Goal: Task Accomplishment & Management: Manage account settings

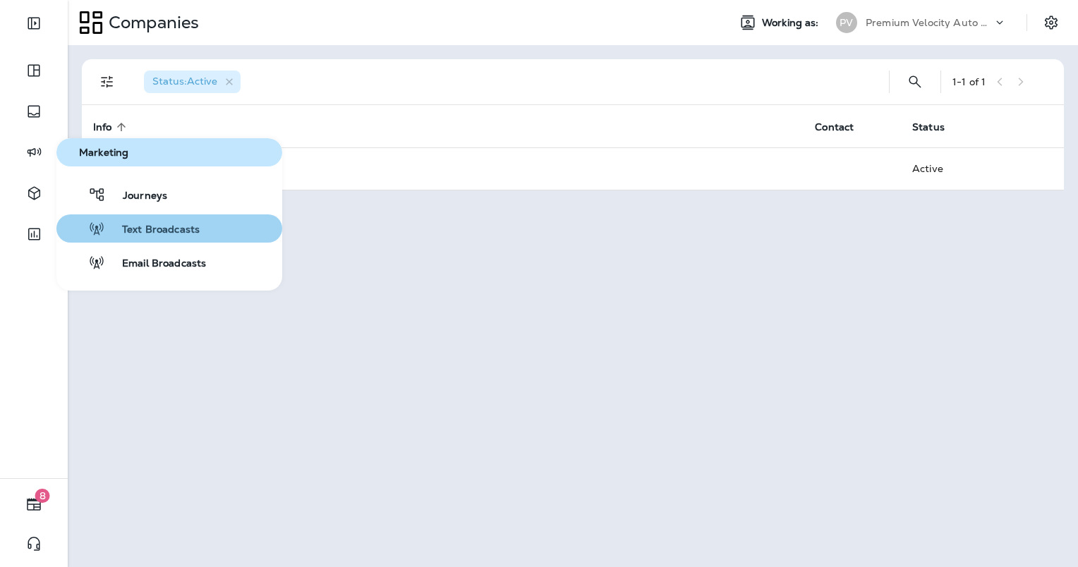
click at [106, 237] on button "Text Broadcasts" at bounding box center [169, 229] width 226 height 28
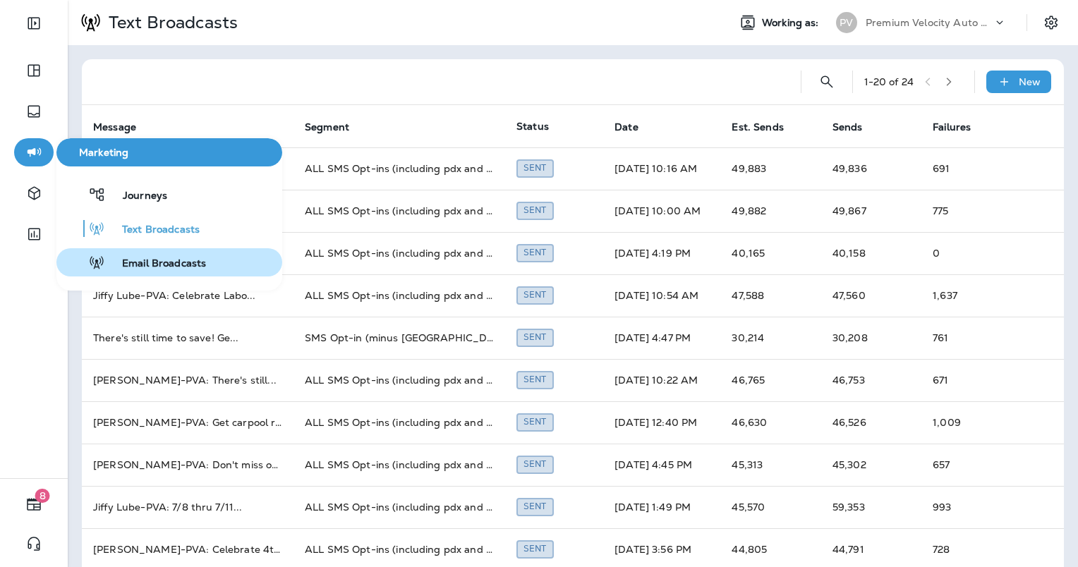
click at [145, 264] on span "Email Broadcasts" at bounding box center [155, 264] width 101 height 13
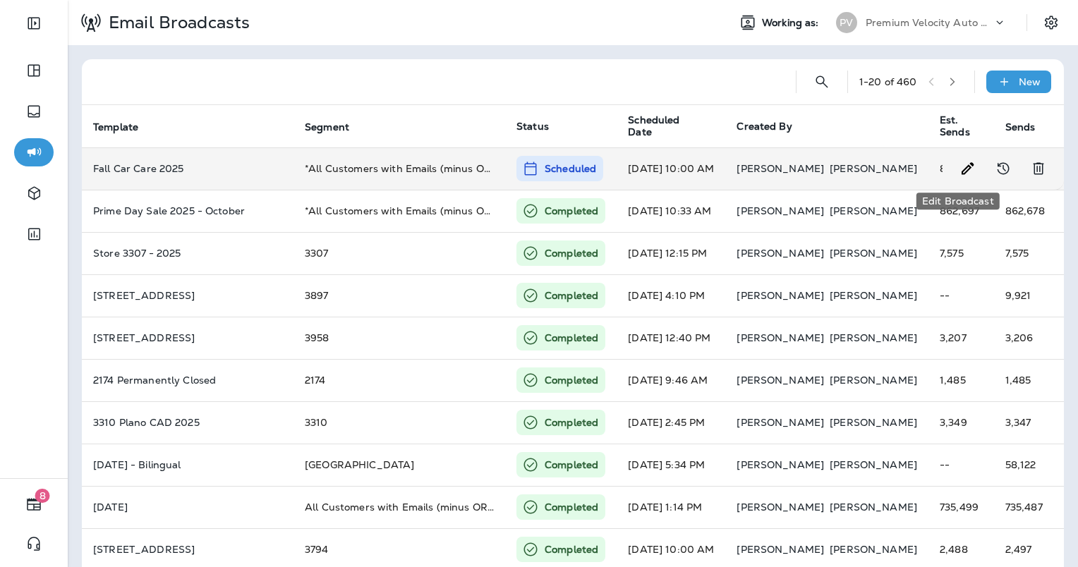
click at [962, 172] on use "Edit Broadcast" at bounding box center [968, 168] width 12 height 12
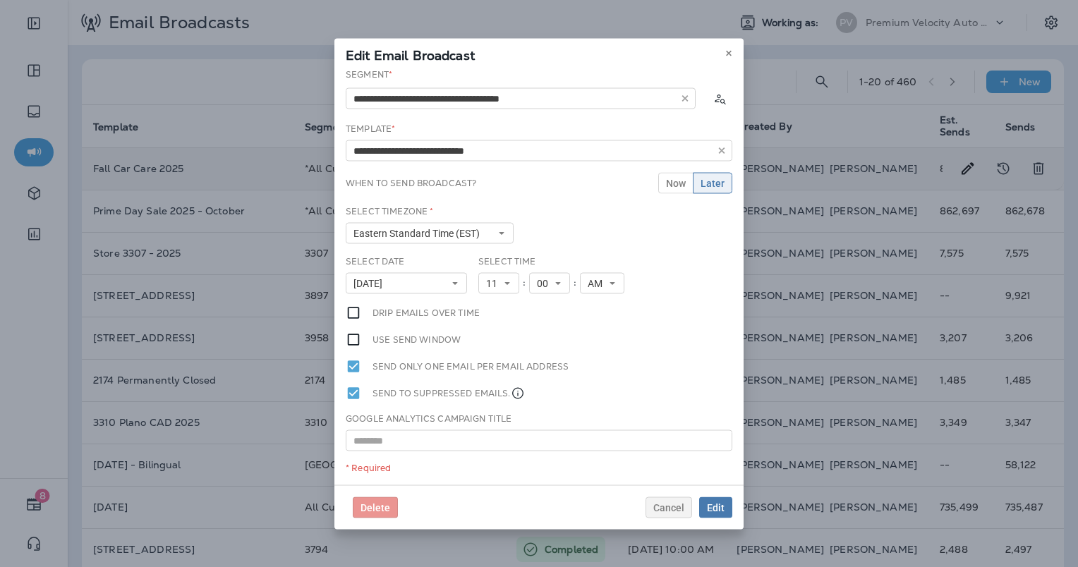
type input "**********"
click at [375, 508] on span "Delete" at bounding box center [376, 507] width 30 height 10
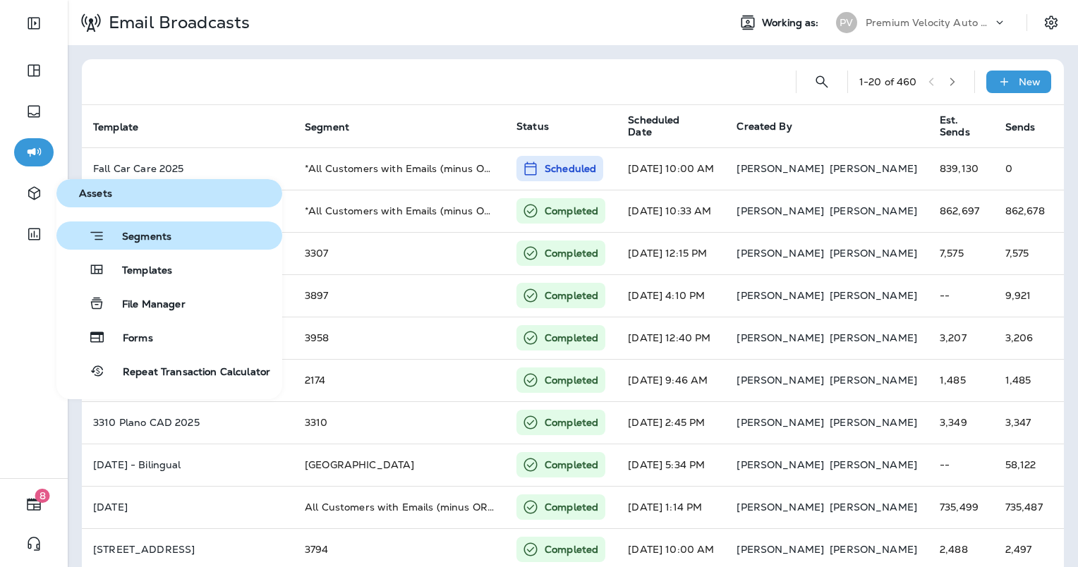
click at [164, 231] on span "Segments" at bounding box center [138, 238] width 66 height 14
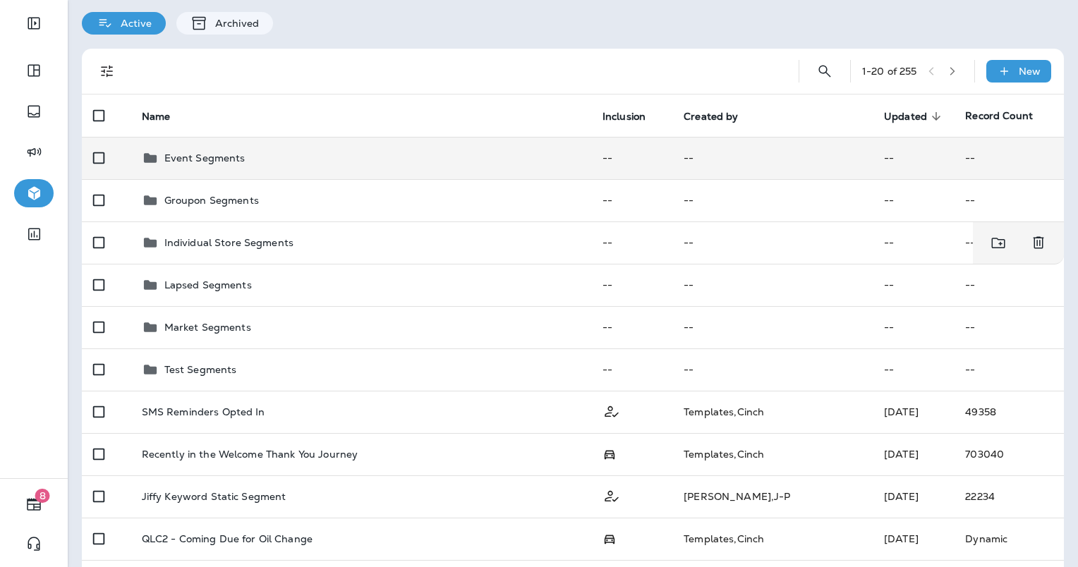
scroll to position [26, 0]
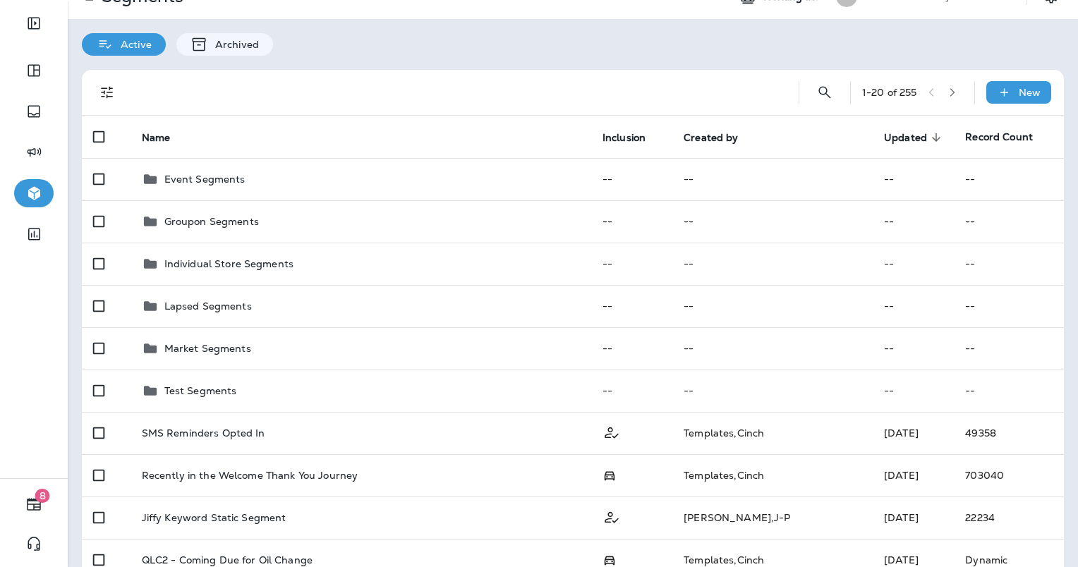
click at [945, 99] on button "button" at bounding box center [952, 92] width 21 height 21
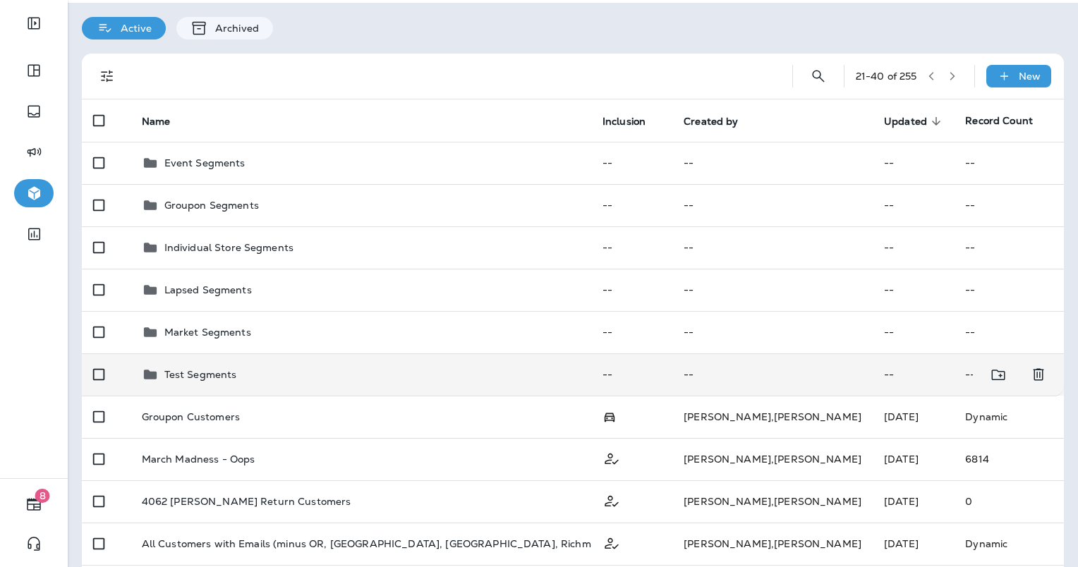
scroll to position [0, 0]
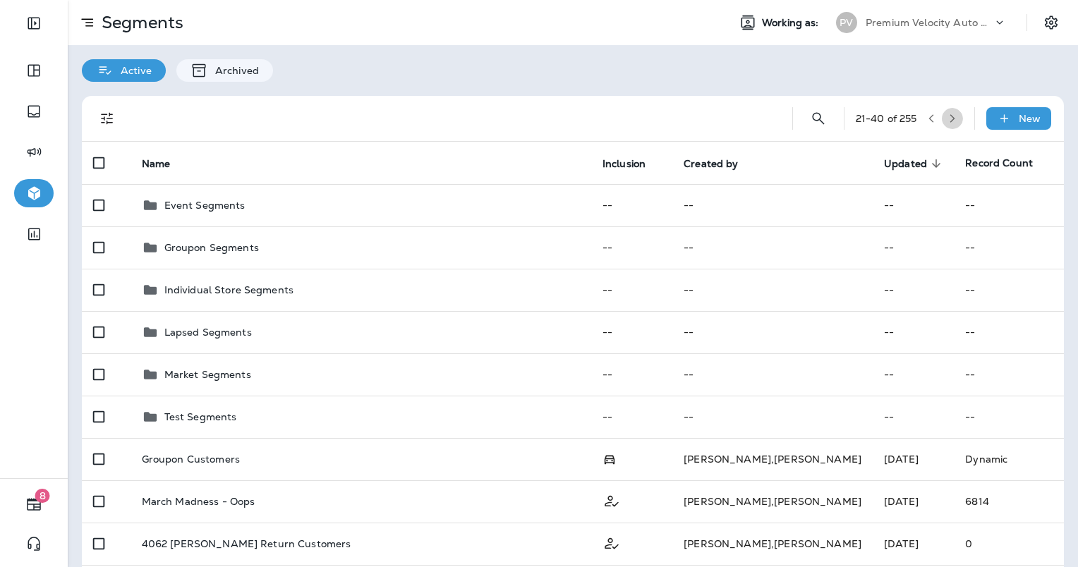
click at [948, 115] on icon "button" at bounding box center [953, 119] width 10 height 10
click at [809, 116] on icon "Search Segments" at bounding box center [817, 118] width 17 height 17
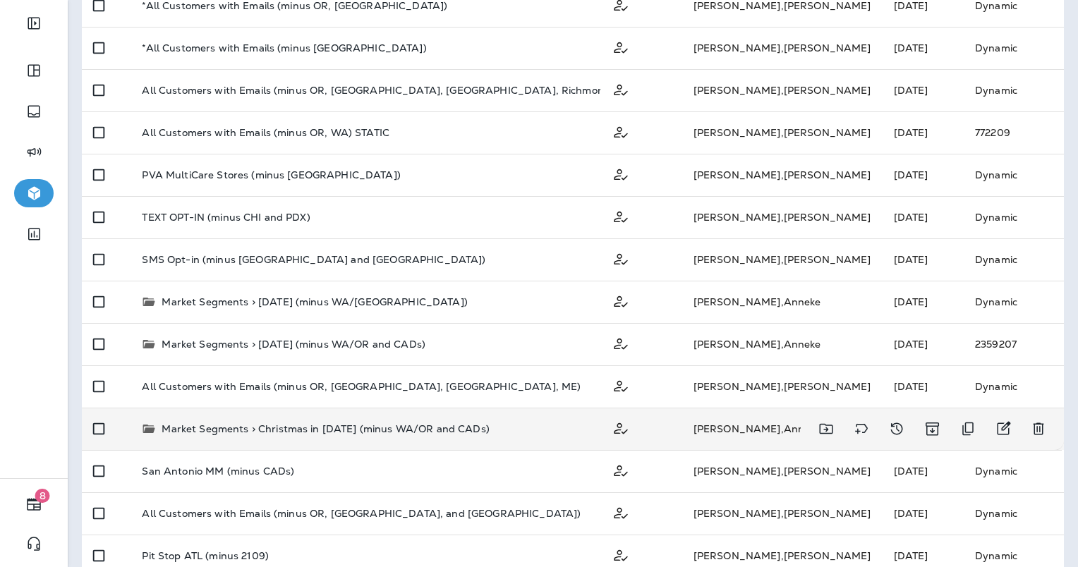
scroll to position [282, 0]
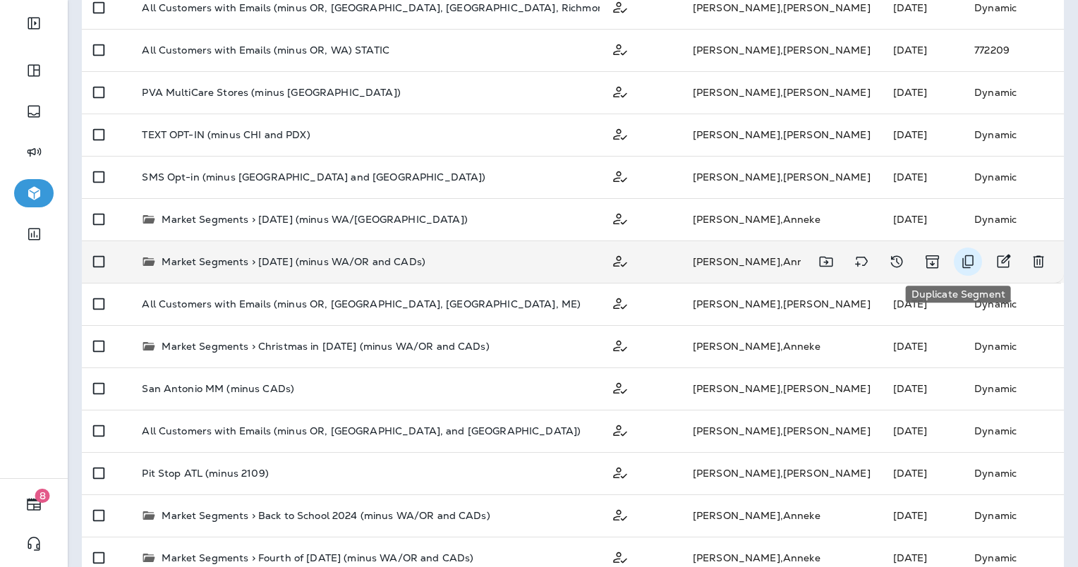
type input "*****"
click at [963, 260] on icon "Duplicate Segment" at bounding box center [968, 261] width 11 height 13
click at [960, 261] on icon "Duplicate Segment" at bounding box center [968, 261] width 17 height 17
click at [960, 257] on icon "Duplicate Segment" at bounding box center [968, 261] width 17 height 17
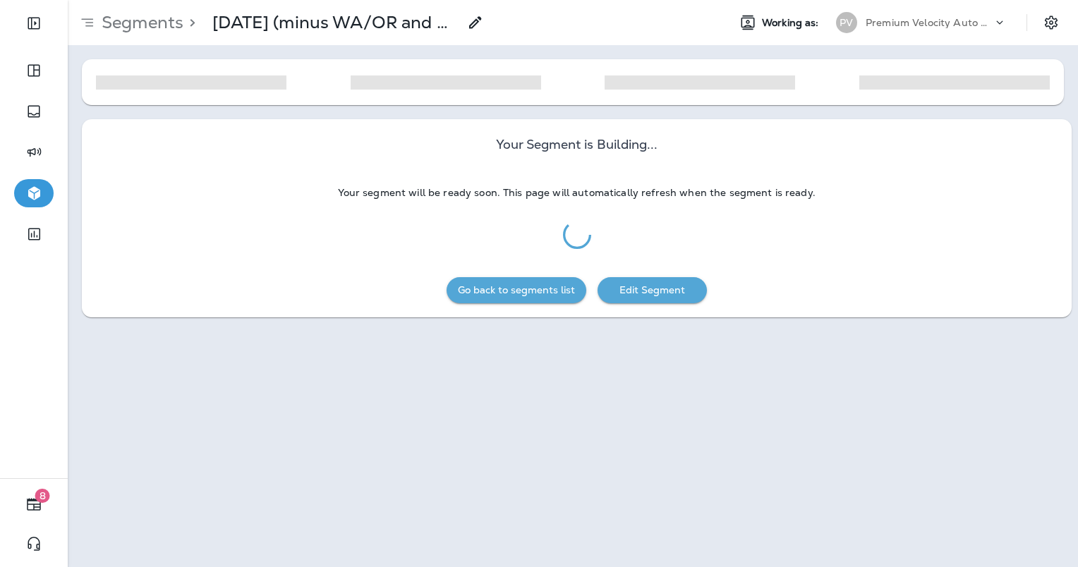
click at [479, 19] on icon at bounding box center [475, 22] width 17 height 17
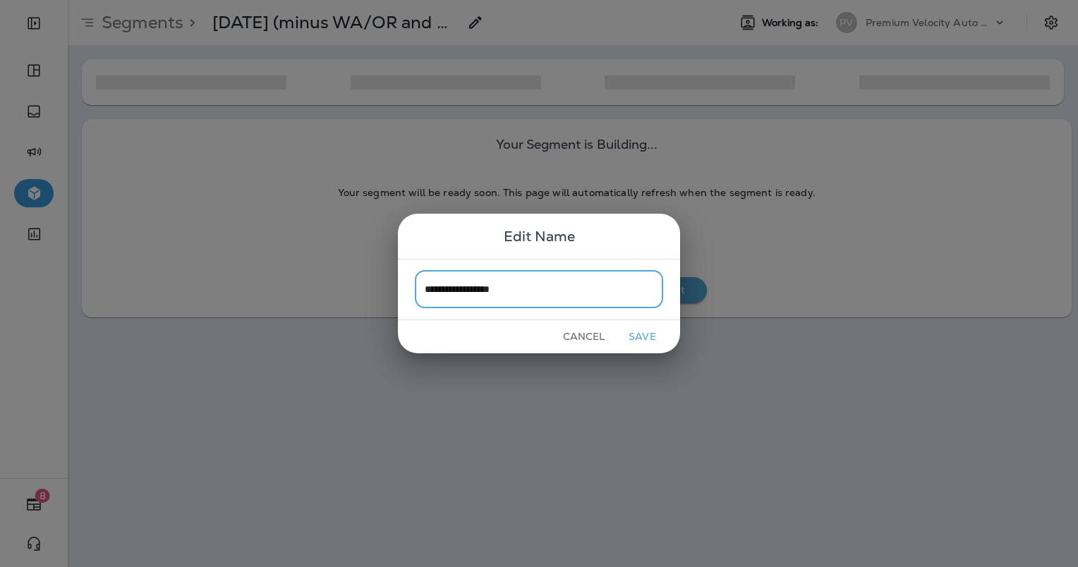
type input "**********"
click at [649, 335] on button "Save" at bounding box center [642, 337] width 53 height 22
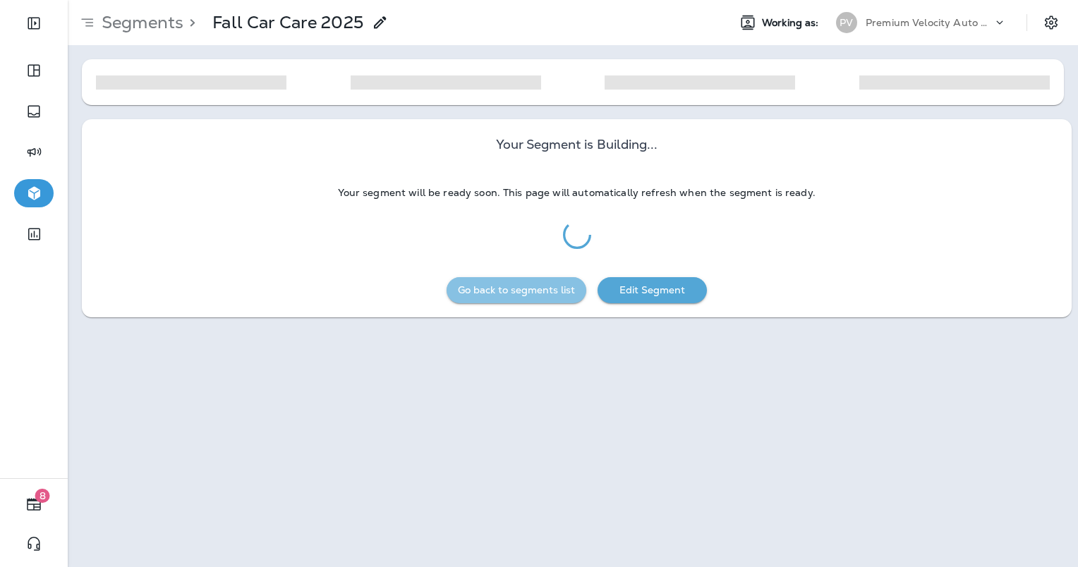
click at [523, 299] on button "Go back to segments list" at bounding box center [517, 290] width 140 height 26
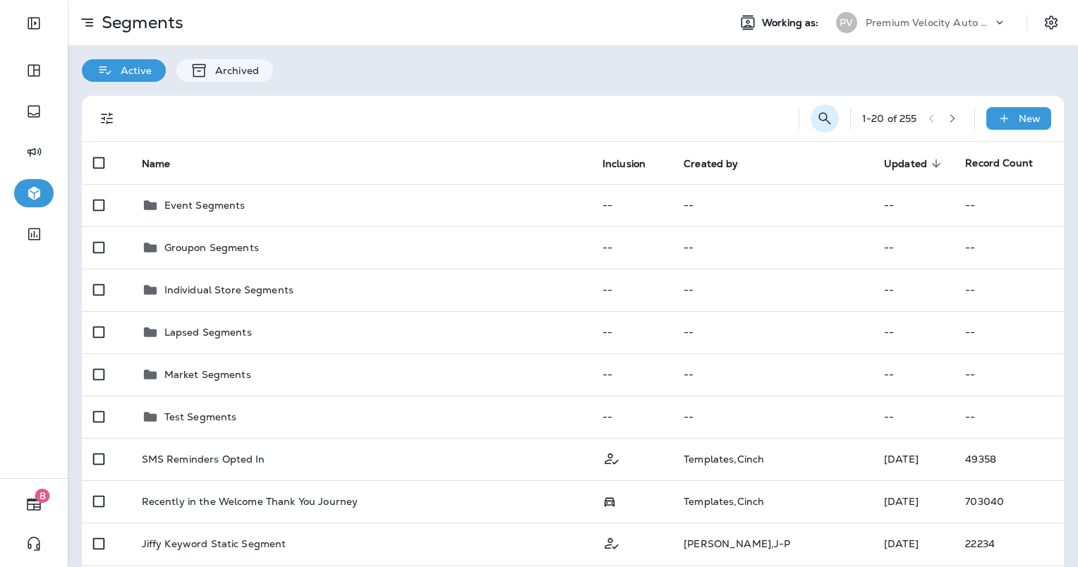
click at [816, 115] on icon "Search Segments" at bounding box center [824, 118] width 17 height 17
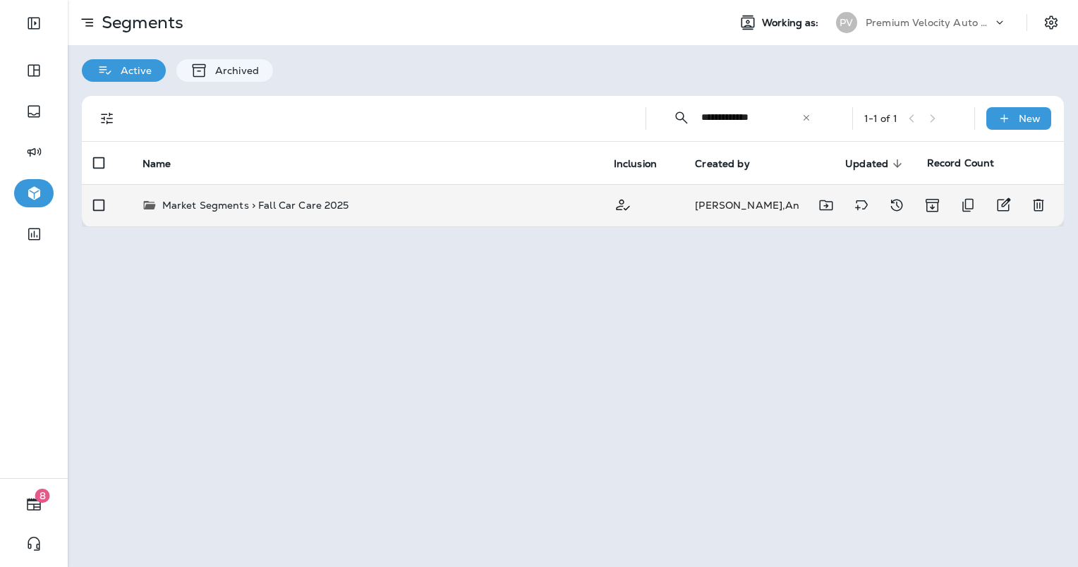
type input "**********"
click at [404, 210] on div "Market Segments > Fall Car Care 2025" at bounding box center [367, 205] width 449 height 14
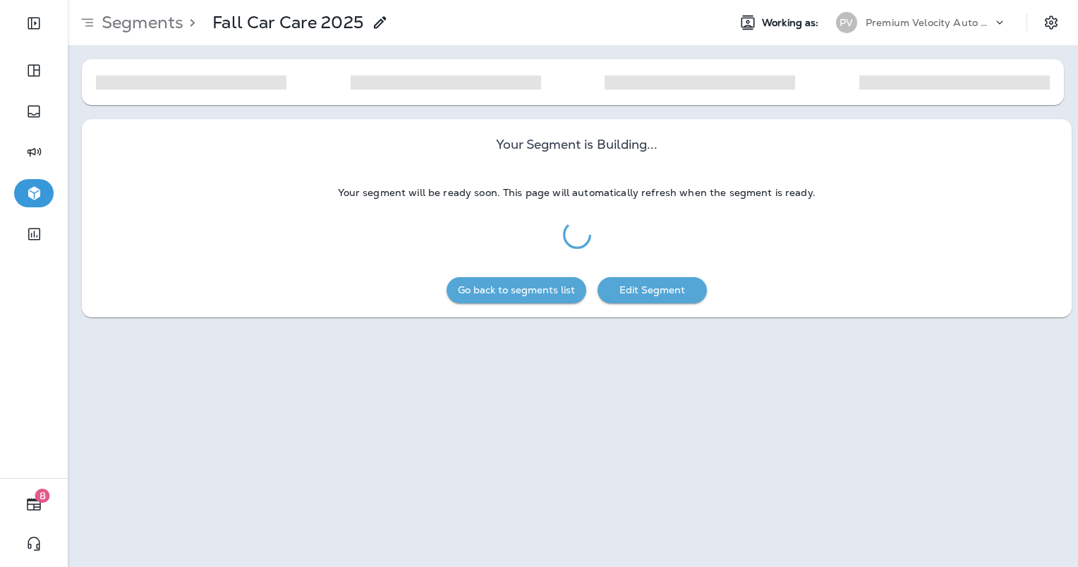
click at [661, 286] on button "Edit Segment" at bounding box center [652, 290] width 109 height 26
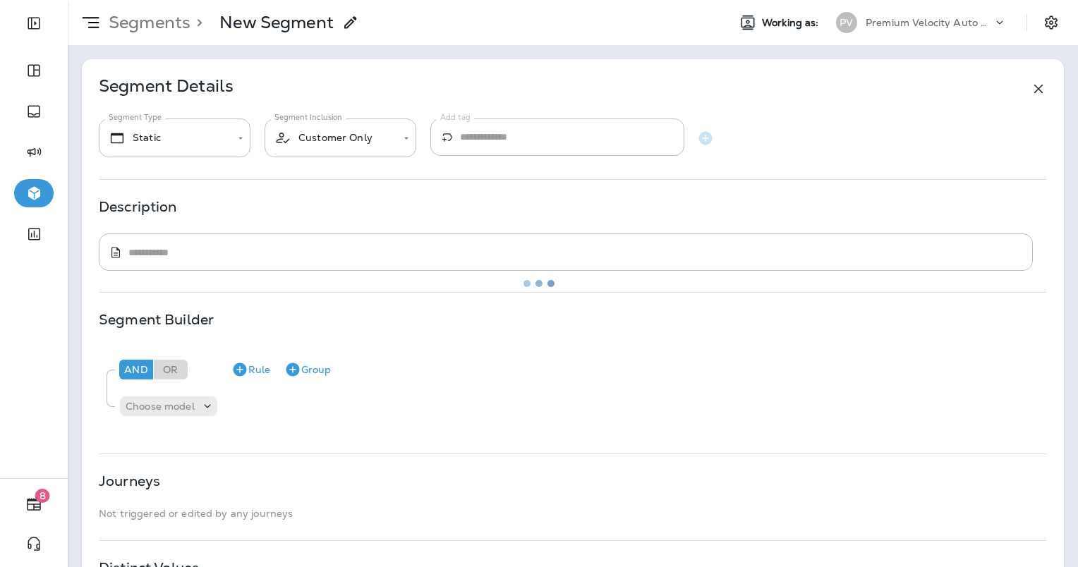
type textarea "**********"
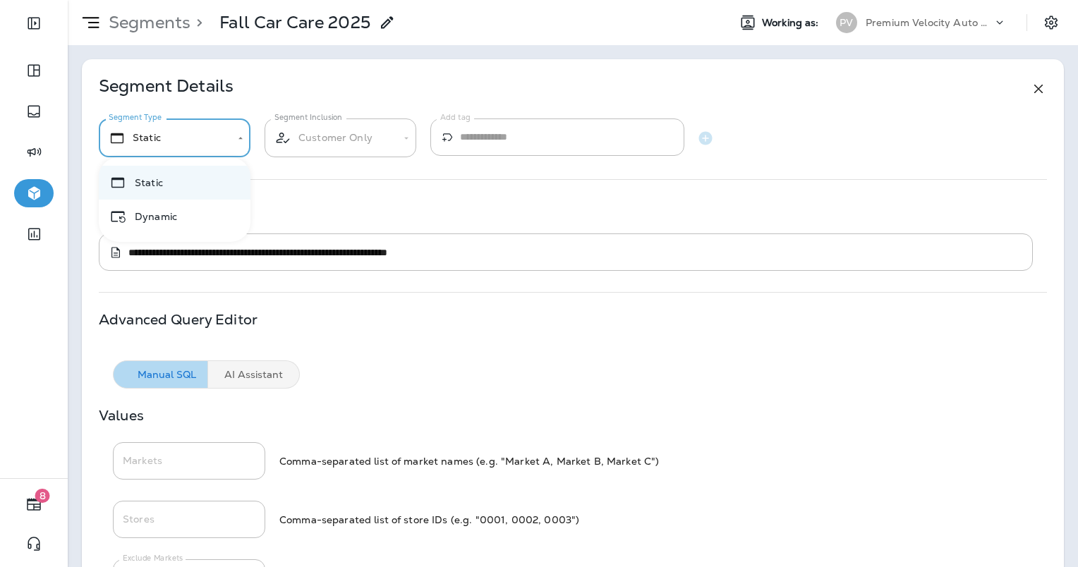
click at [200, 0] on body "**********" at bounding box center [539, 0] width 1078 height 0
click at [179, 215] on li "Dynamic" at bounding box center [175, 217] width 152 height 34
type input "*******"
click at [349, 344] on div "Advanced Query Editor Manual SQL AI Assistant" at bounding box center [573, 351] width 948 height 75
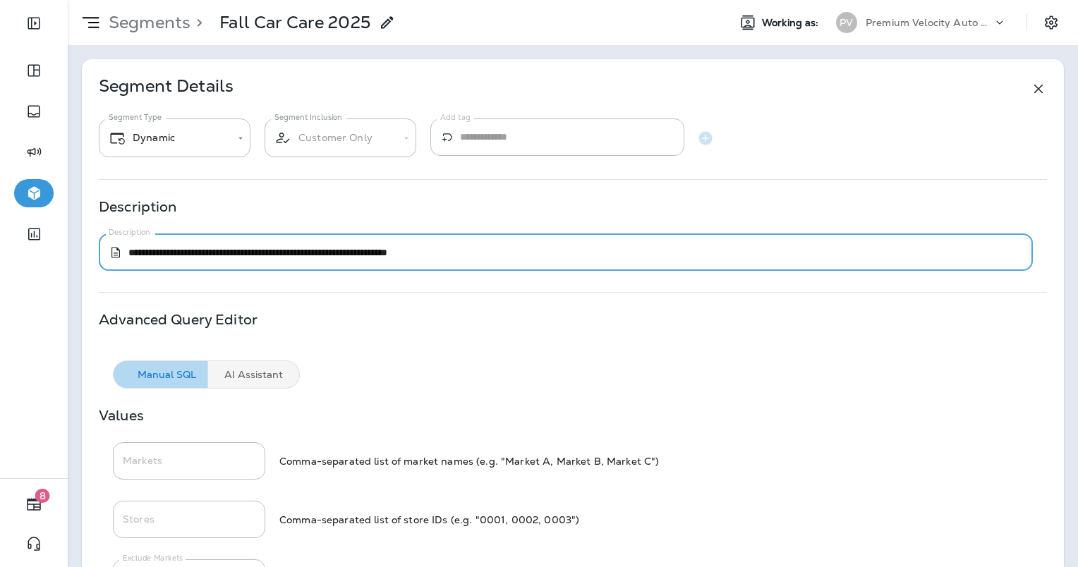
drag, startPoint x: 489, startPoint y: 251, endPoint x: 339, endPoint y: 260, distance: 150.6
click at [339, 260] on div "**********" at bounding box center [566, 252] width 934 height 37
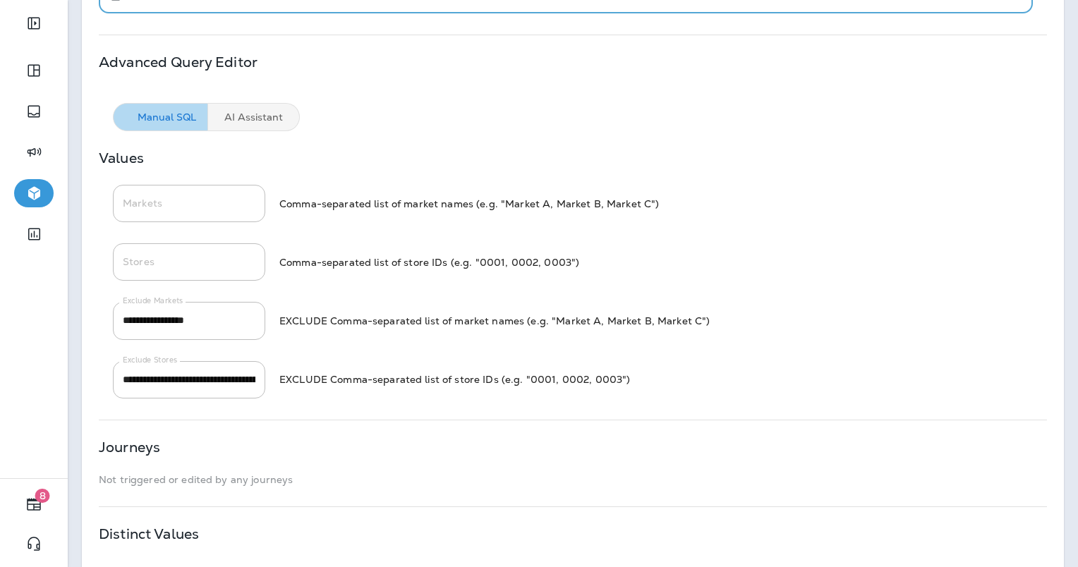
scroll to position [282, 0]
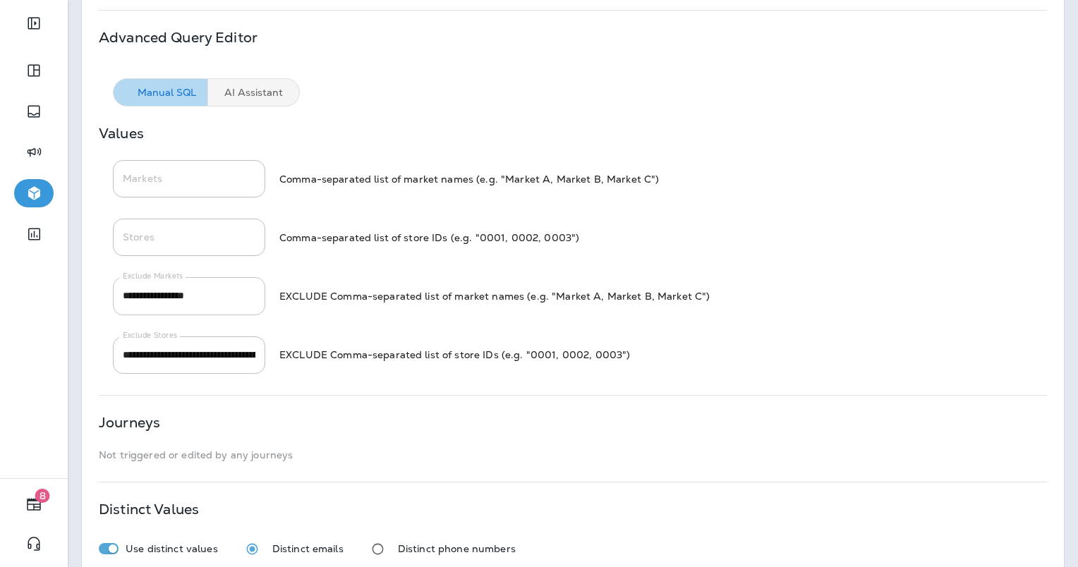
type textarea "**********"
drag, startPoint x: 240, startPoint y: 296, endPoint x: -3, endPoint y: 301, distance: 242.8
click at [0, 0] on html "**********" at bounding box center [539, 0] width 1078 height 0
type input "********"
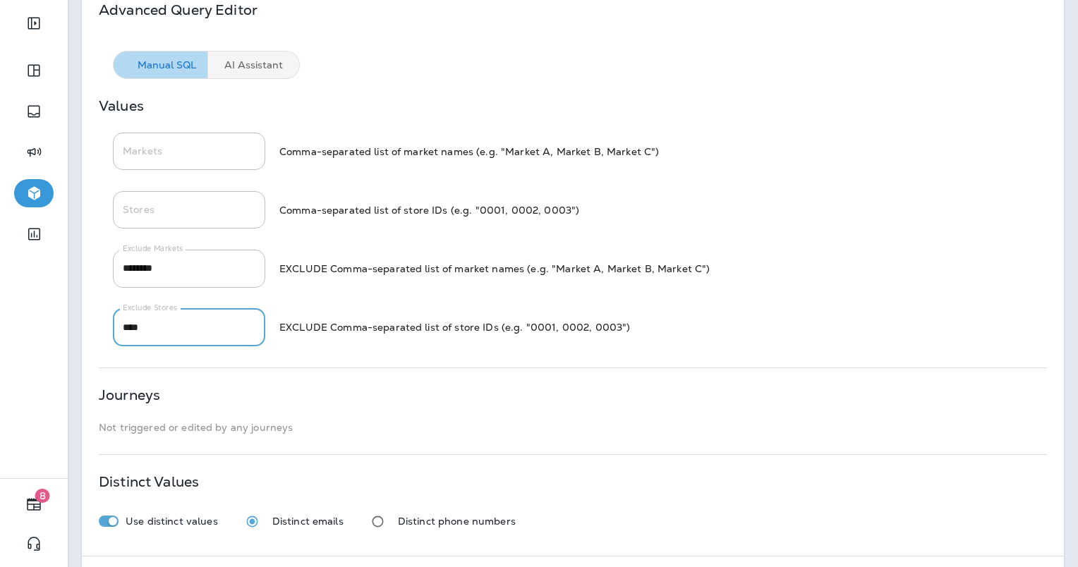
scroll to position [227, 0]
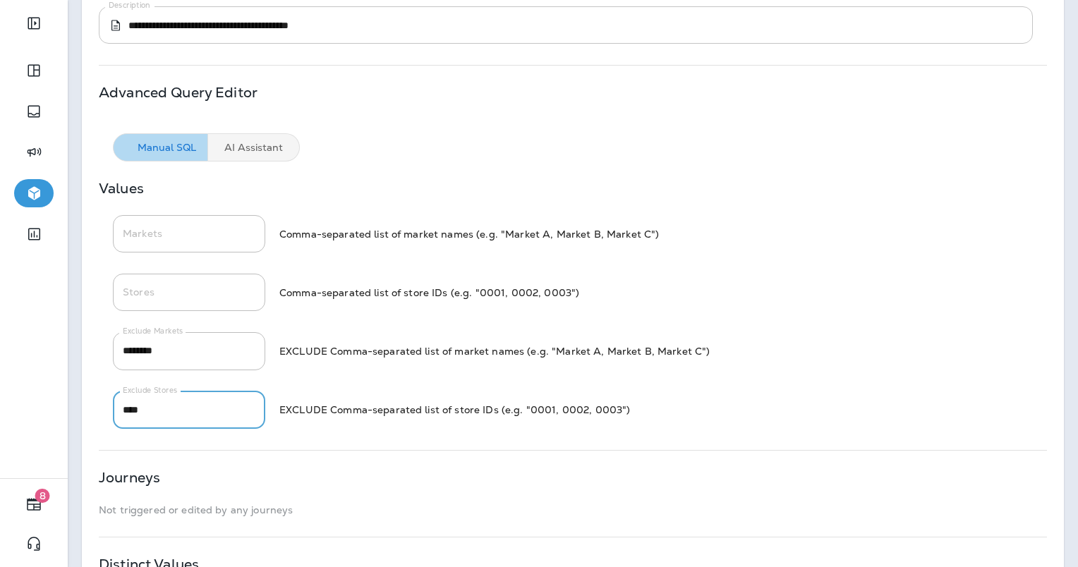
type input "****"
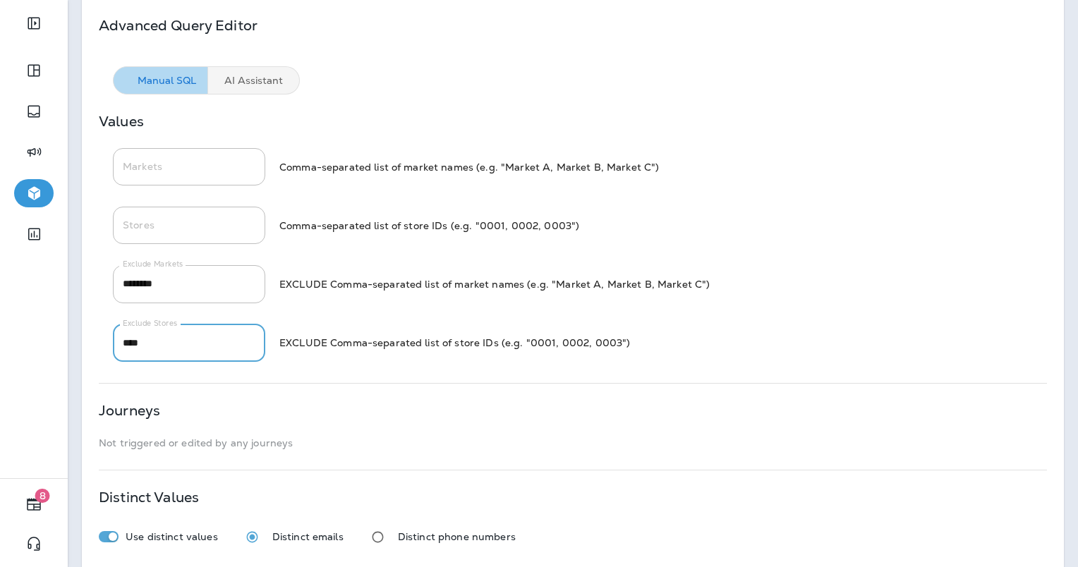
scroll to position [368, 0]
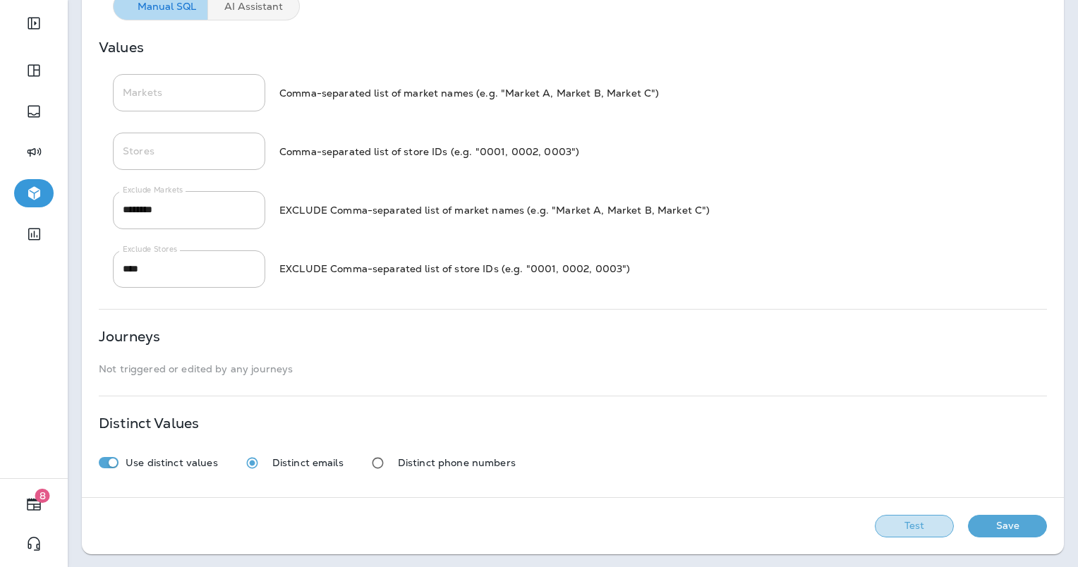
click at [909, 523] on button "Test" at bounding box center [914, 526] width 79 height 23
click at [796, 536] on button "Get Total" at bounding box center [814, 526] width 93 height 23
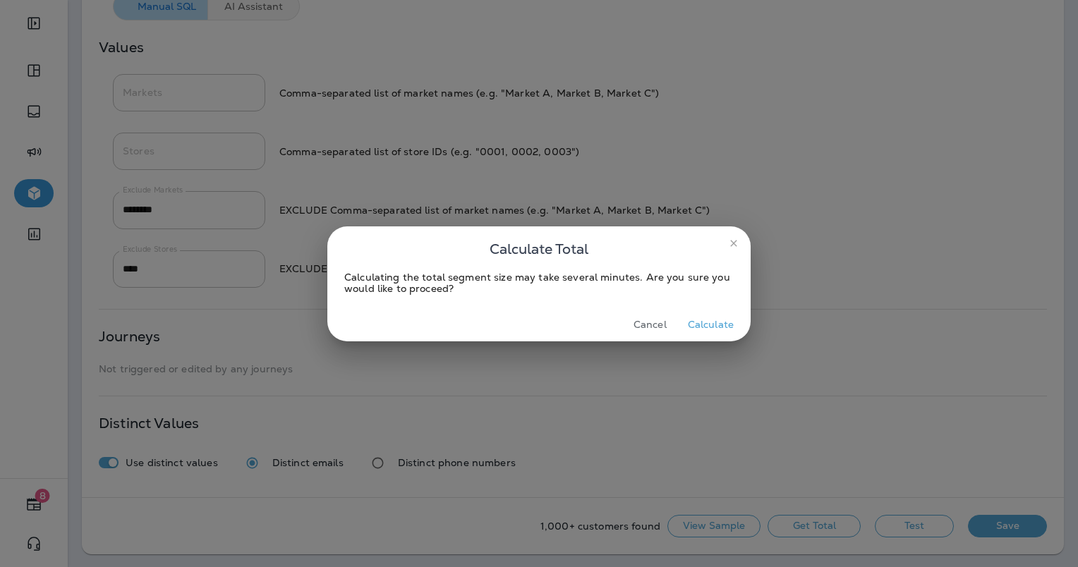
click at [704, 314] on button "Calculate" at bounding box center [710, 325] width 57 height 22
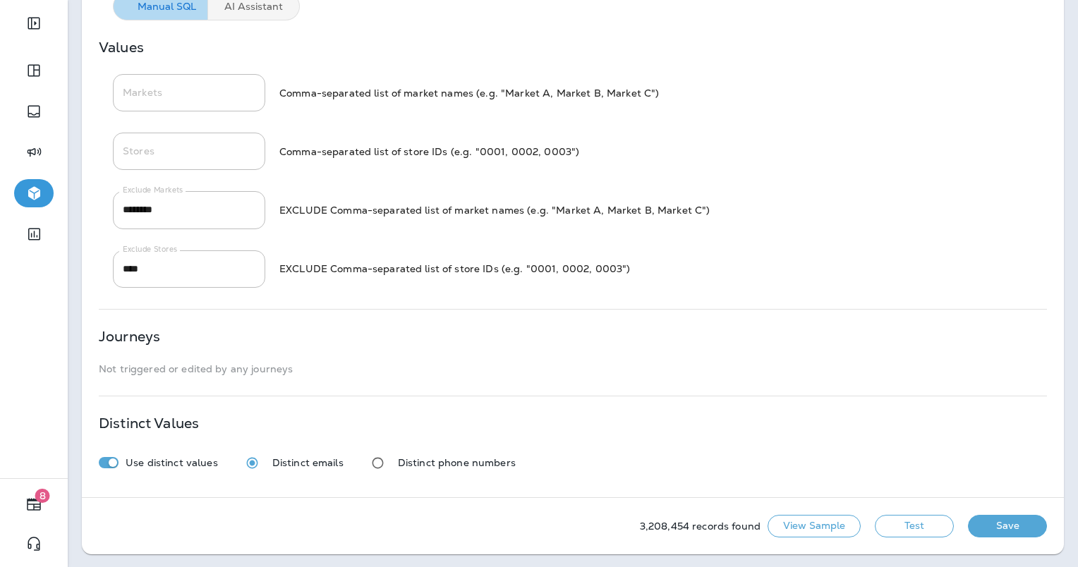
click at [992, 524] on button "Save" at bounding box center [1007, 526] width 79 height 23
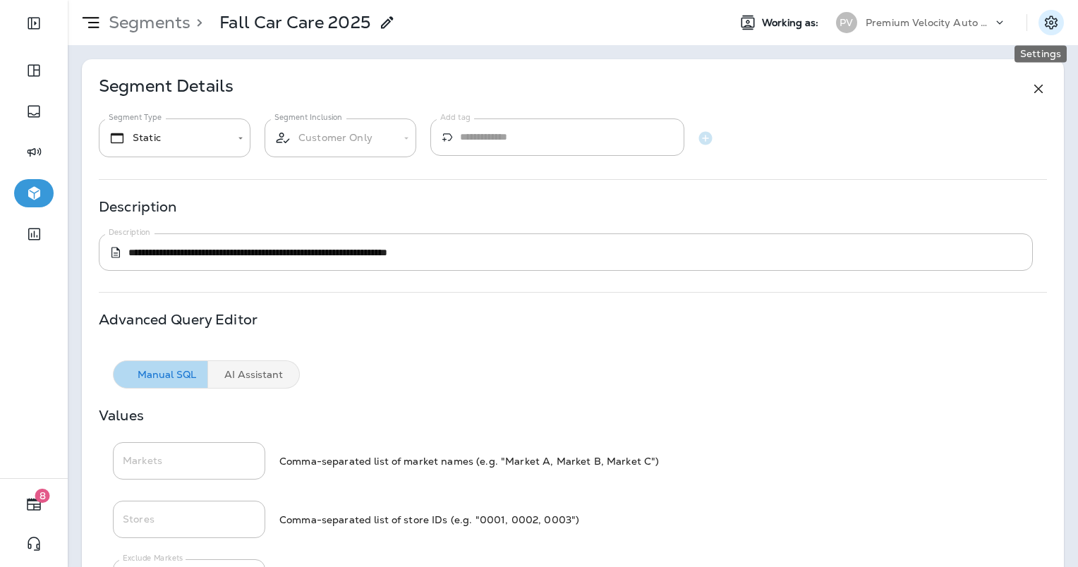
click at [1045, 25] on icon "Settings" at bounding box center [1051, 22] width 13 height 13
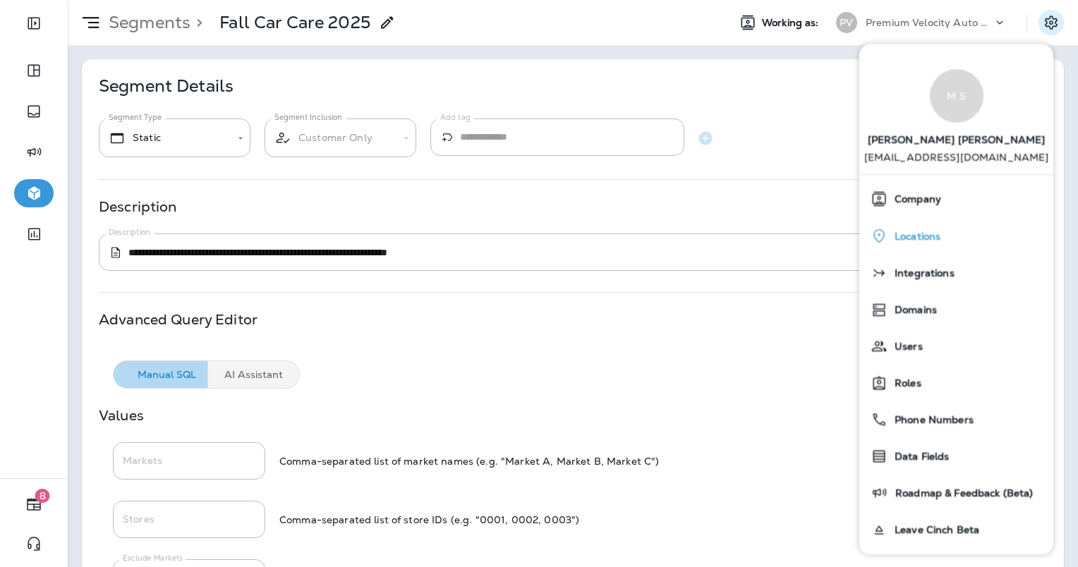
click at [922, 234] on span "Locations" at bounding box center [914, 237] width 53 height 12
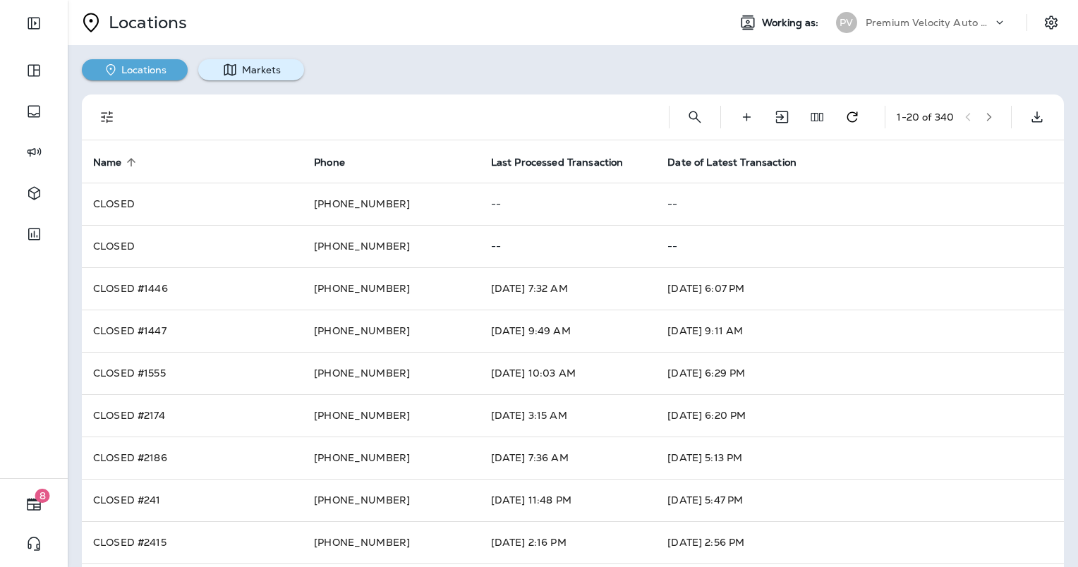
click at [263, 74] on button "Markets" at bounding box center [251, 69] width 106 height 21
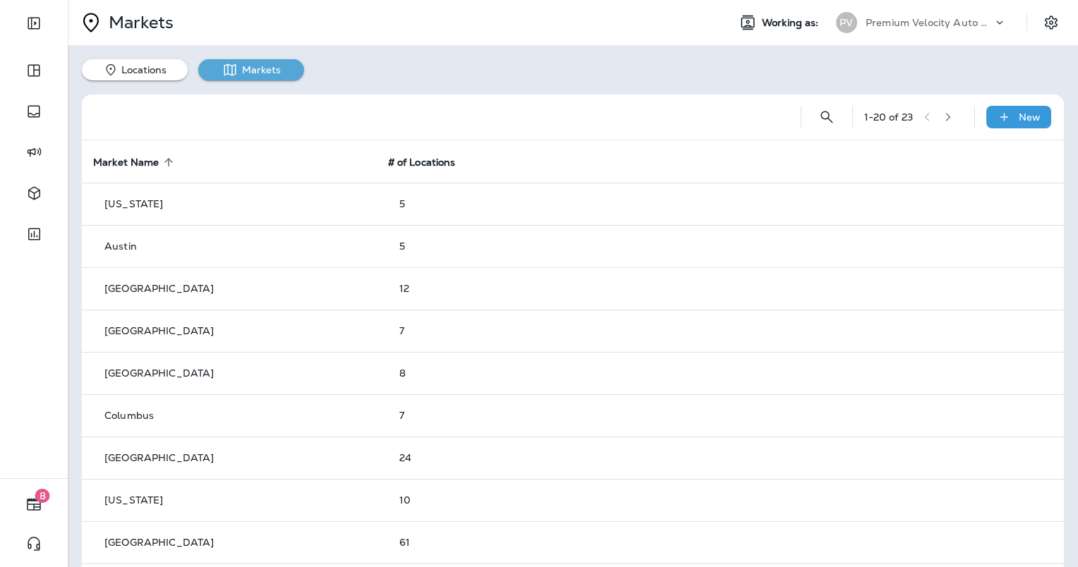
click at [943, 114] on icon "button" at bounding box center [948, 117] width 10 height 10
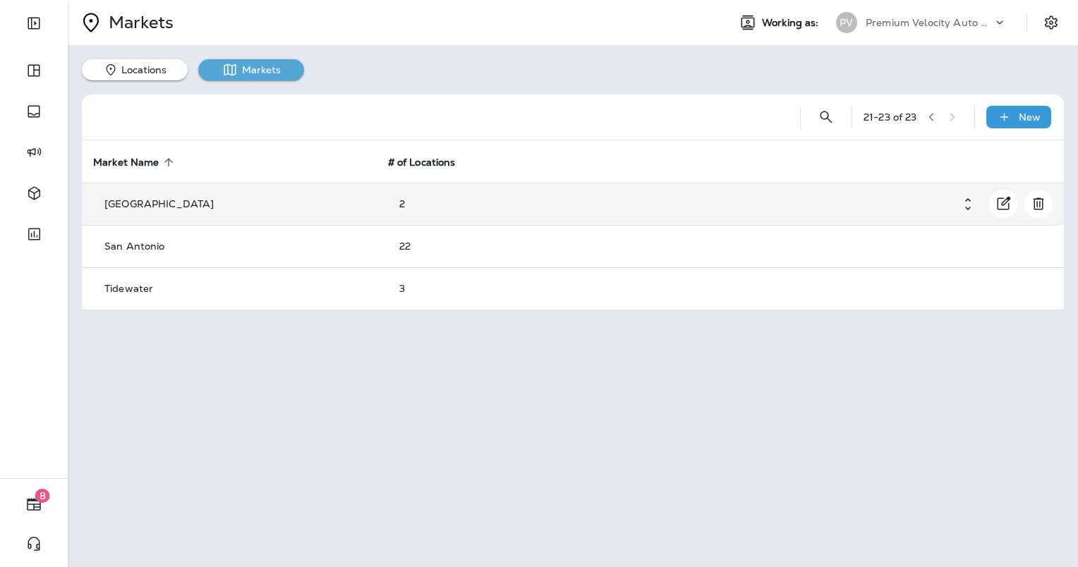
click at [215, 190] on td "[GEOGRAPHIC_DATA]" at bounding box center [229, 204] width 295 height 42
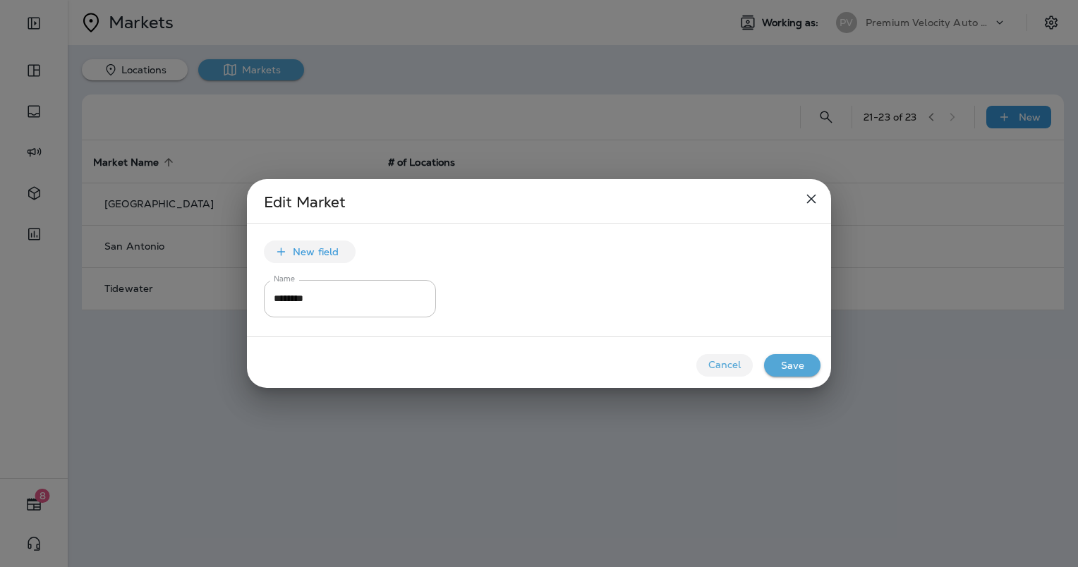
click at [810, 199] on icon "close" at bounding box center [811, 199] width 17 height 17
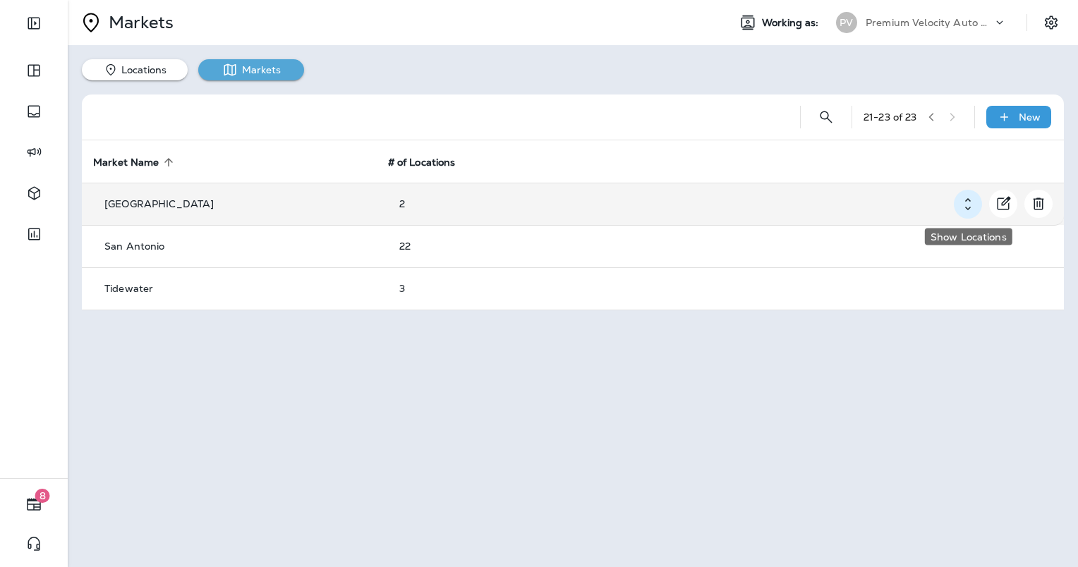
click at [971, 203] on icon "Show Locations" at bounding box center [968, 204] width 17 height 18
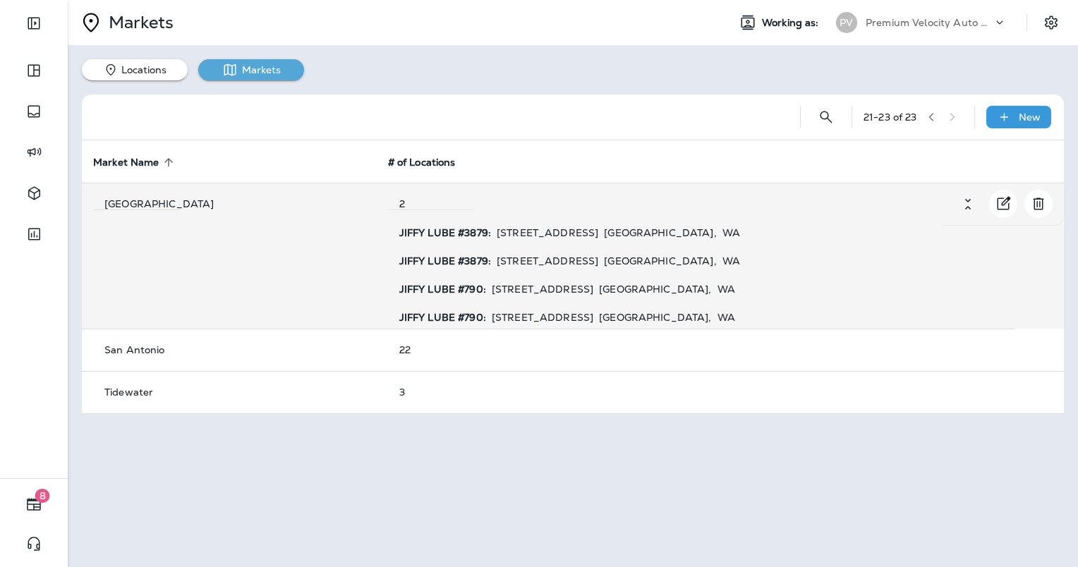
click at [111, 201] on p "[GEOGRAPHIC_DATA]" at bounding box center [136, 203] width 64 height 11
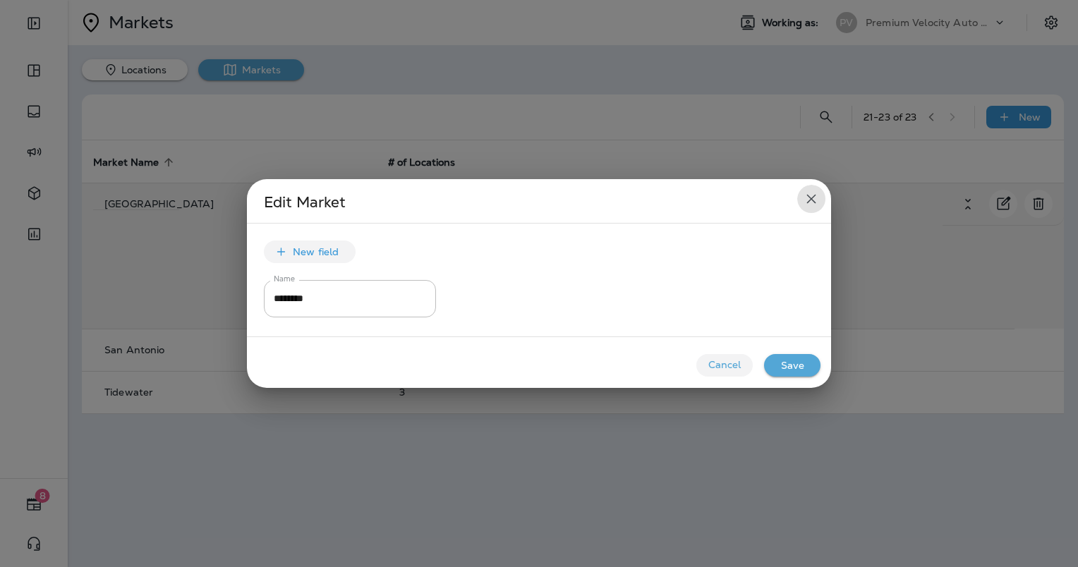
click at [809, 199] on icon "close" at bounding box center [811, 199] width 17 height 17
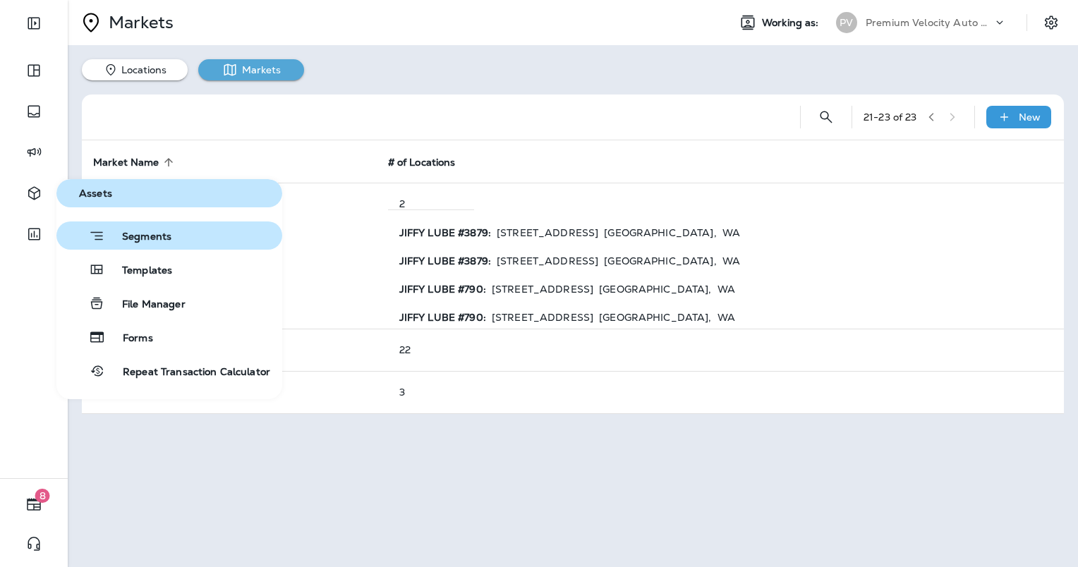
click at [200, 236] on button "Segments" at bounding box center [169, 236] width 226 height 28
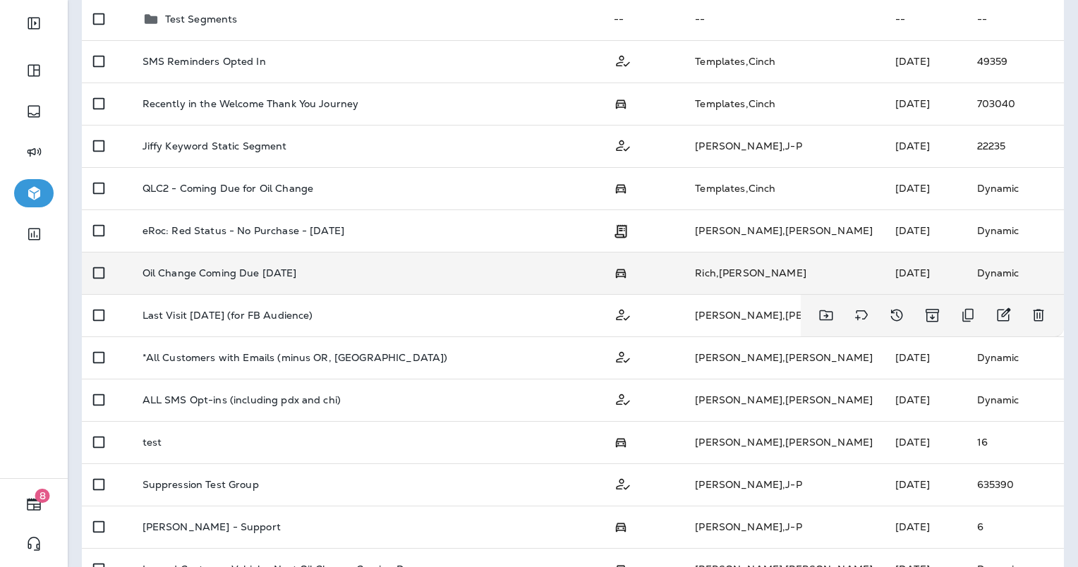
scroll to position [423, 0]
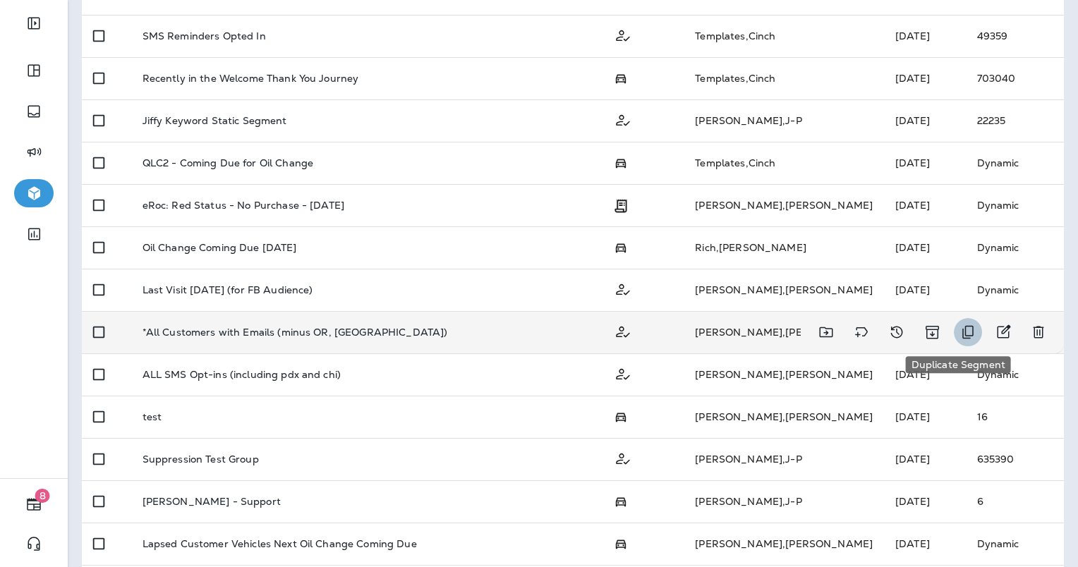
click at [960, 332] on icon "Duplicate Segment" at bounding box center [968, 332] width 17 height 17
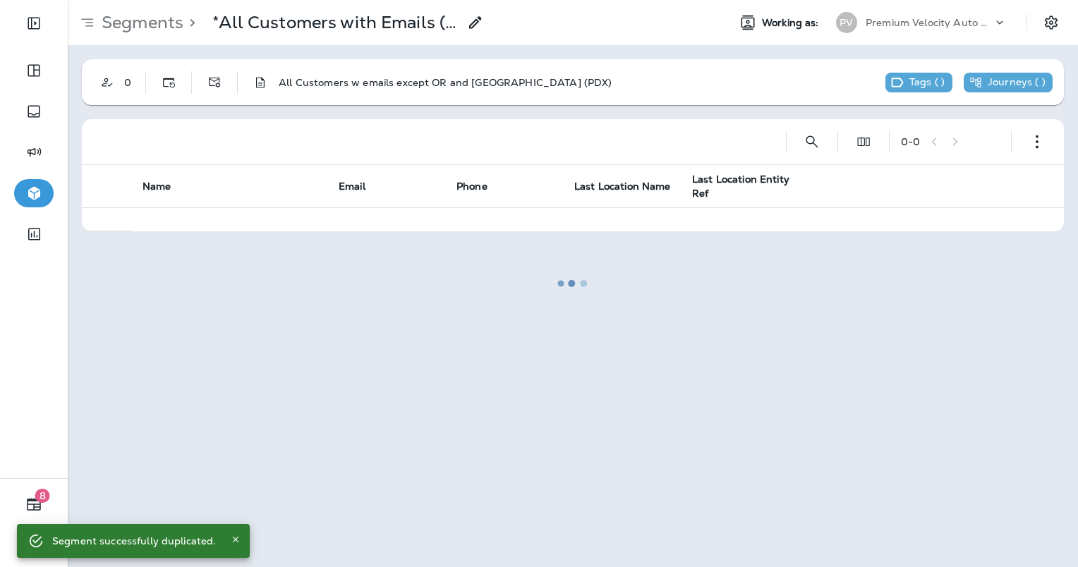
click at [471, 19] on div at bounding box center [573, 283] width 1008 height 565
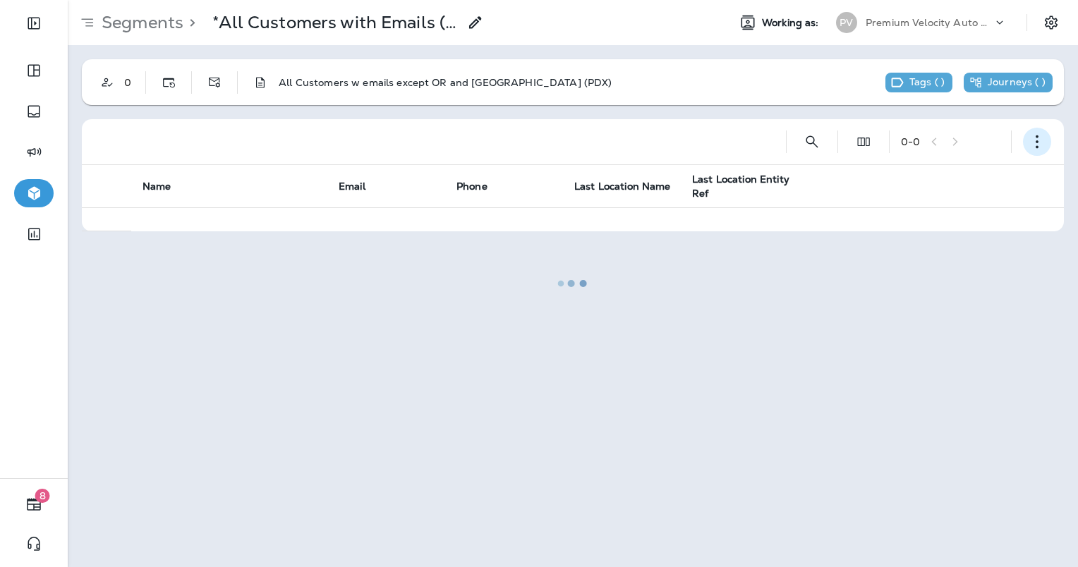
click at [1047, 142] on button "button" at bounding box center [1037, 142] width 28 height 28
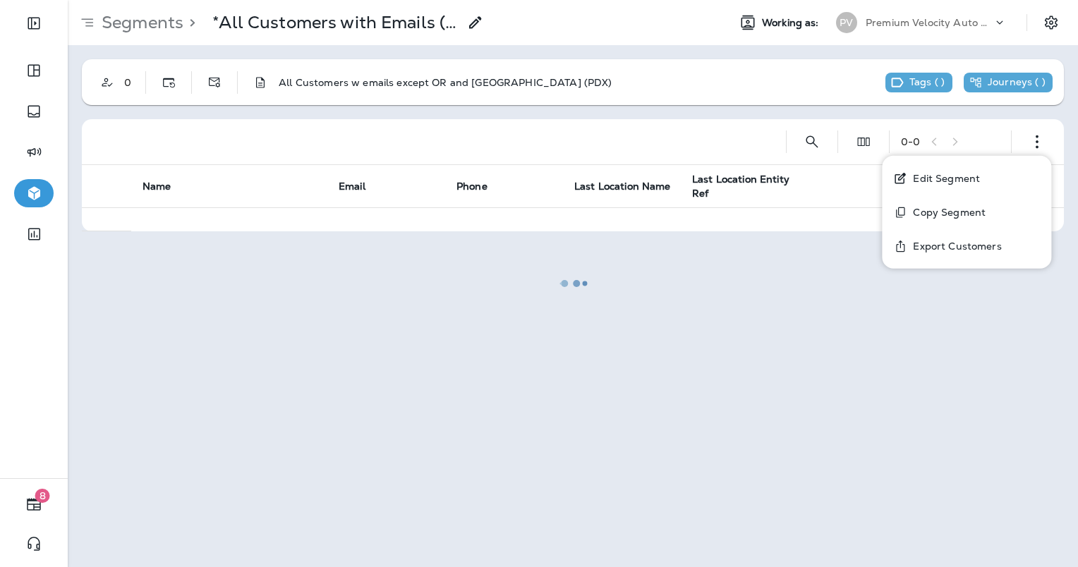
click at [955, 176] on p "Edit Segment" at bounding box center [943, 178] width 73 height 11
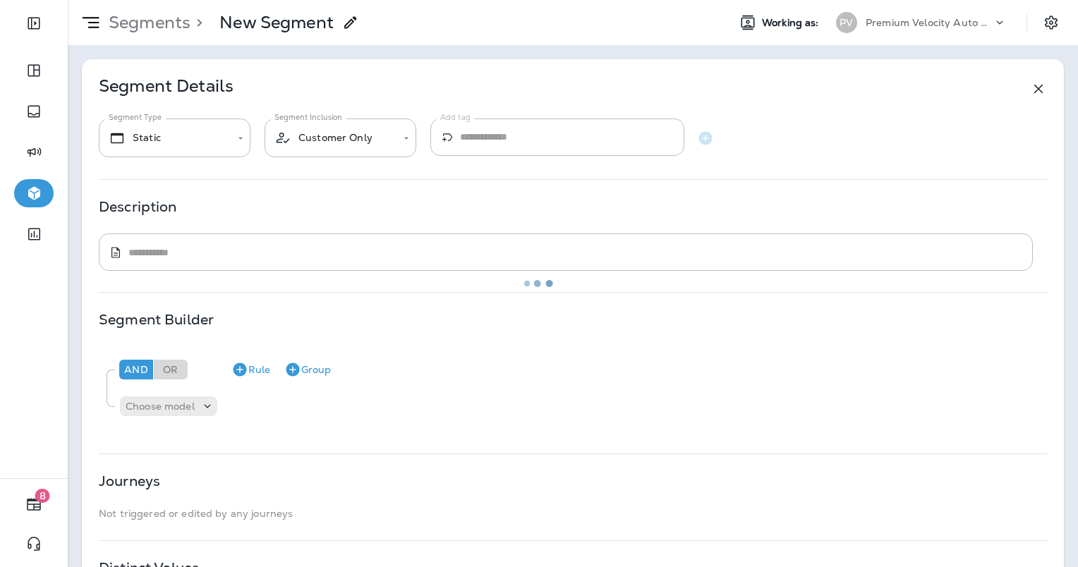
type input "*******"
type textarea "**********"
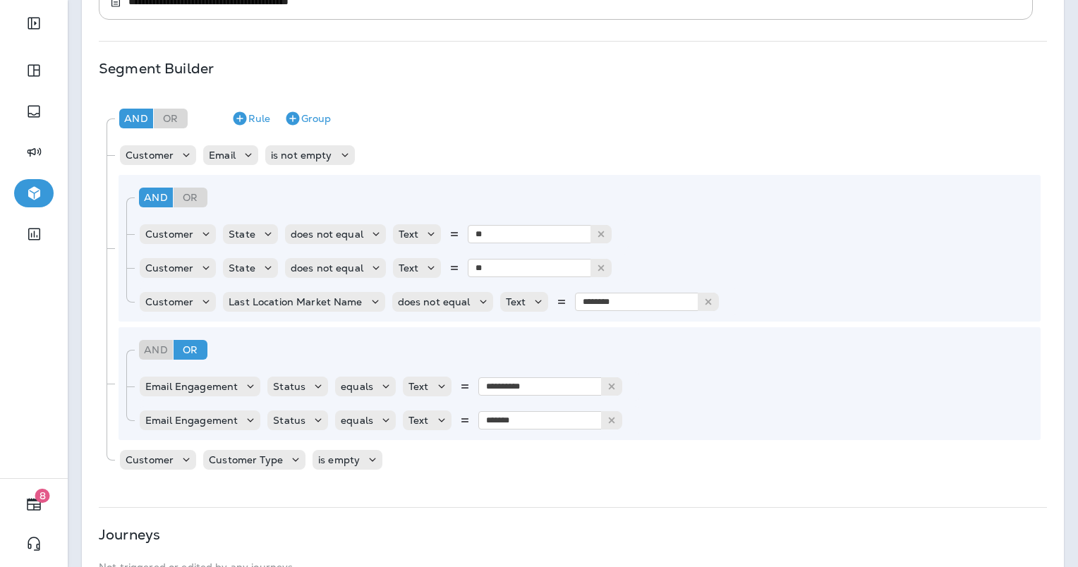
scroll to position [282, 0]
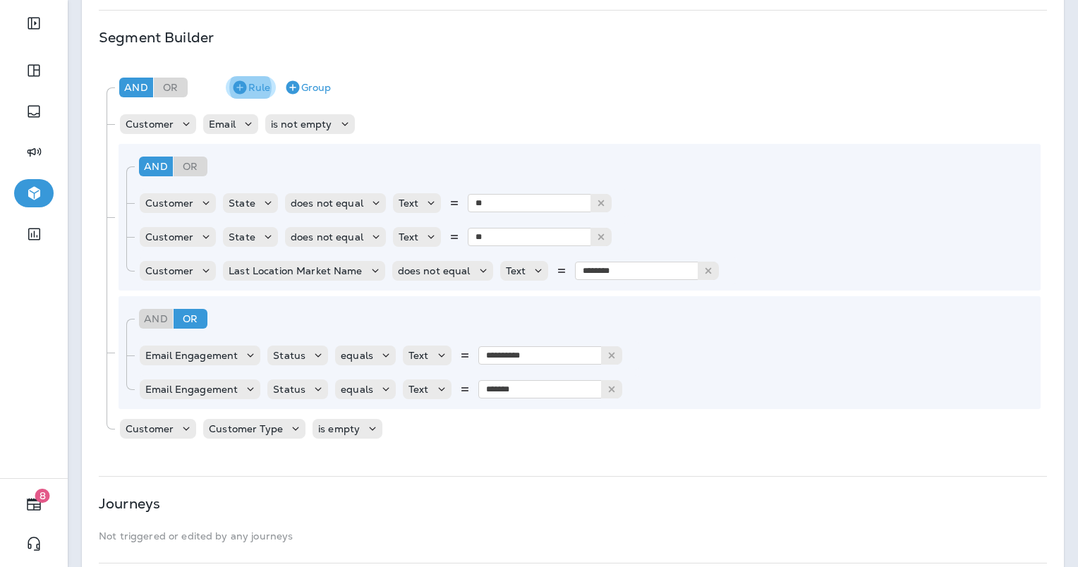
click at [248, 93] on icon "button" at bounding box center [239, 87] width 17 height 17
click at [207, 466] on icon at bounding box center [207, 463] width 14 height 14
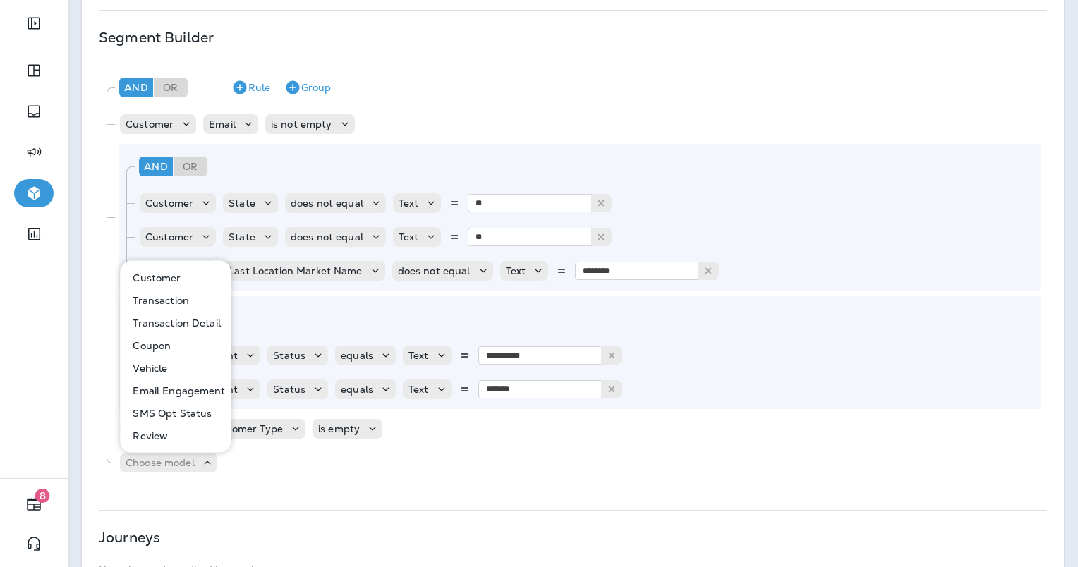
click at [193, 274] on button "Customer" at bounding box center [175, 278] width 109 height 23
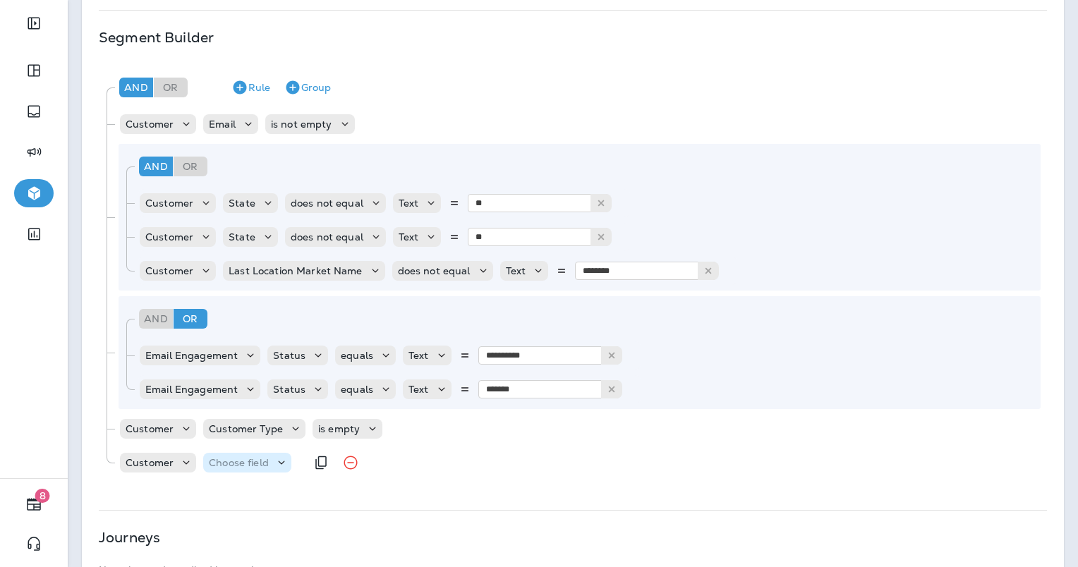
click at [270, 456] on div "Choose field" at bounding box center [247, 463] width 88 height 14
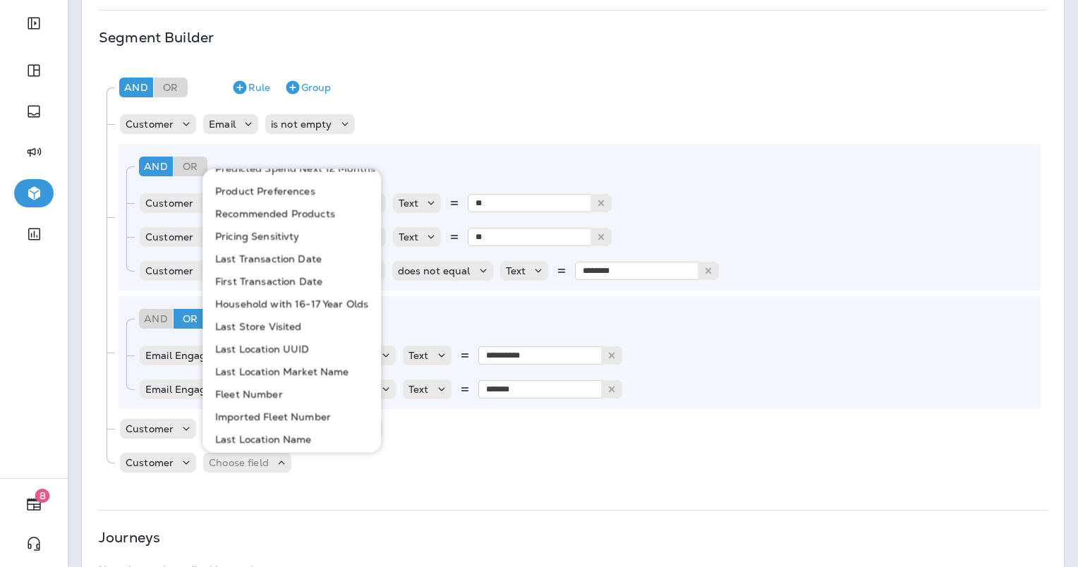
scroll to position [720, 0]
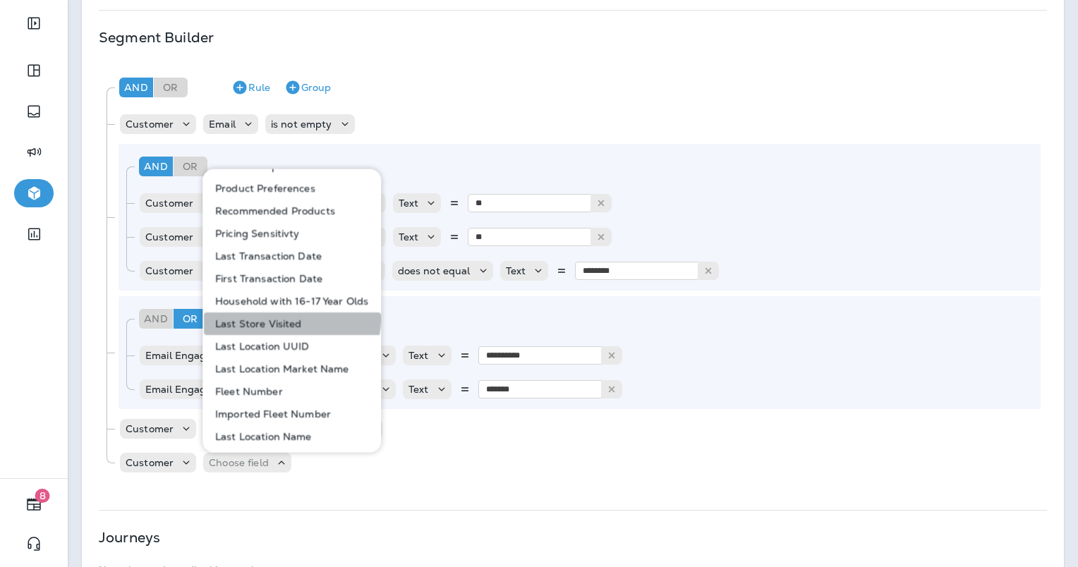
click at [291, 319] on p "Last Store Visited" at bounding box center [256, 323] width 92 height 11
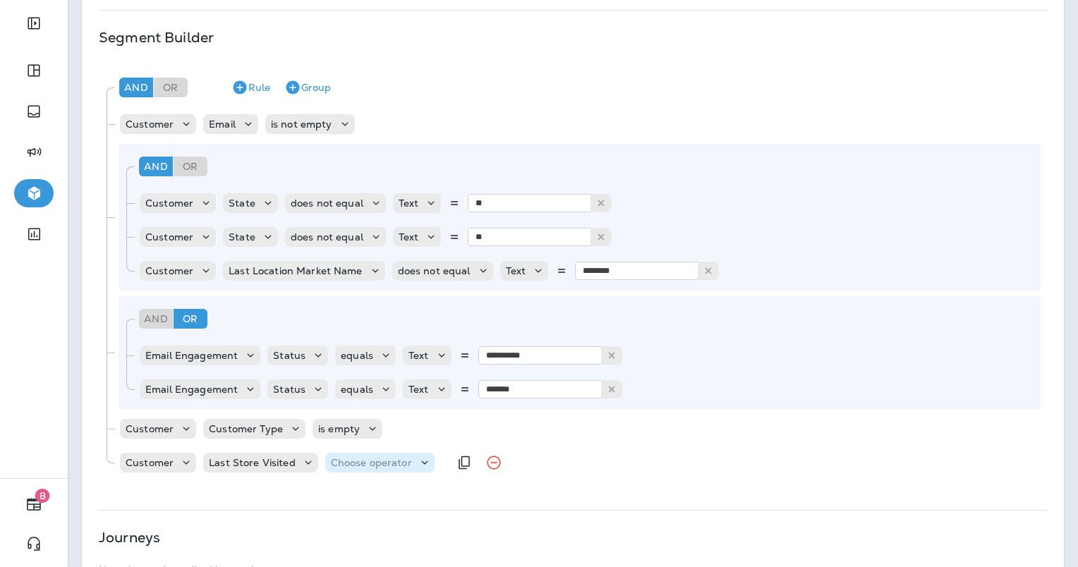
click at [350, 469] on div "Choose operator" at bounding box center [379, 463] width 109 height 14
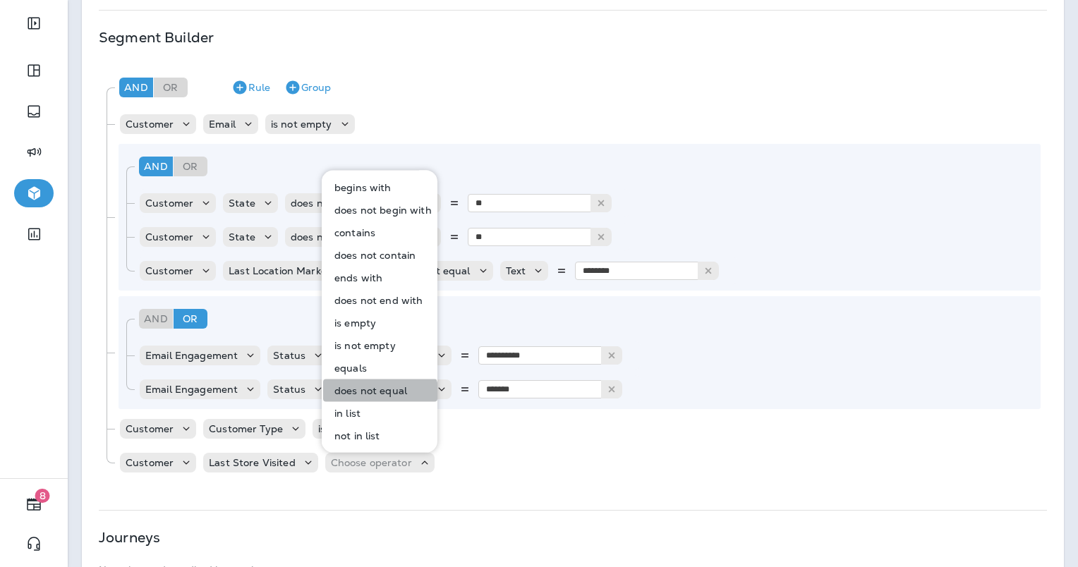
click at [366, 401] on button "does not equal" at bounding box center [380, 391] width 114 height 23
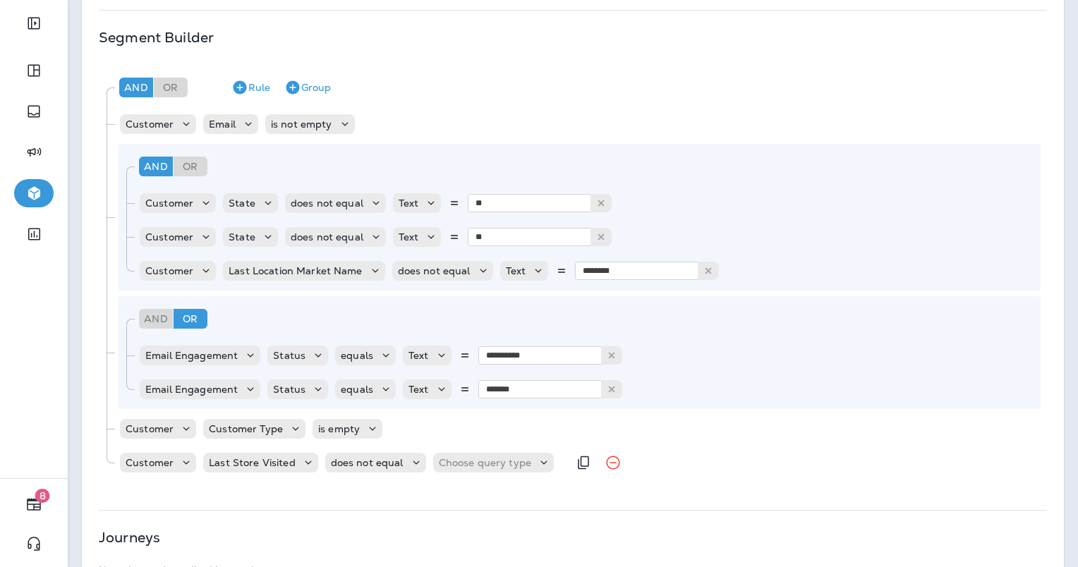
click at [461, 452] on div "Customer Last Store Visited does not equal Choose query type" at bounding box center [344, 463] width 450 height 28
click at [468, 466] on p "Choose query type" at bounding box center [485, 462] width 92 height 11
click at [460, 496] on button "Text" at bounding box center [470, 498] width 81 height 23
click at [524, 461] on input "text" at bounding box center [578, 463] width 141 height 18
type input "****"
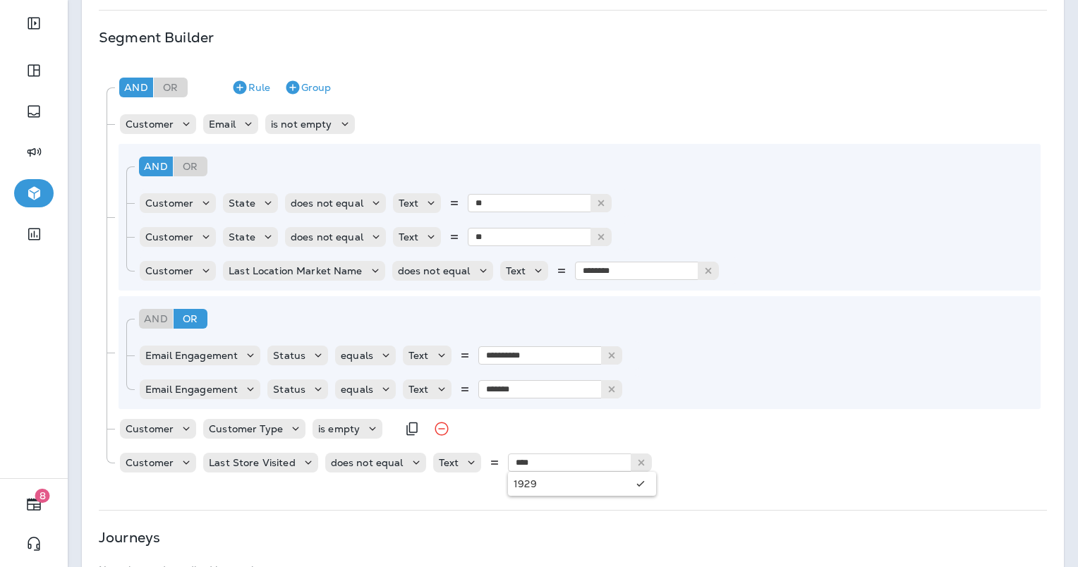
click at [833, 435] on div "Customer Customer Type is empty" at bounding box center [580, 429] width 922 height 28
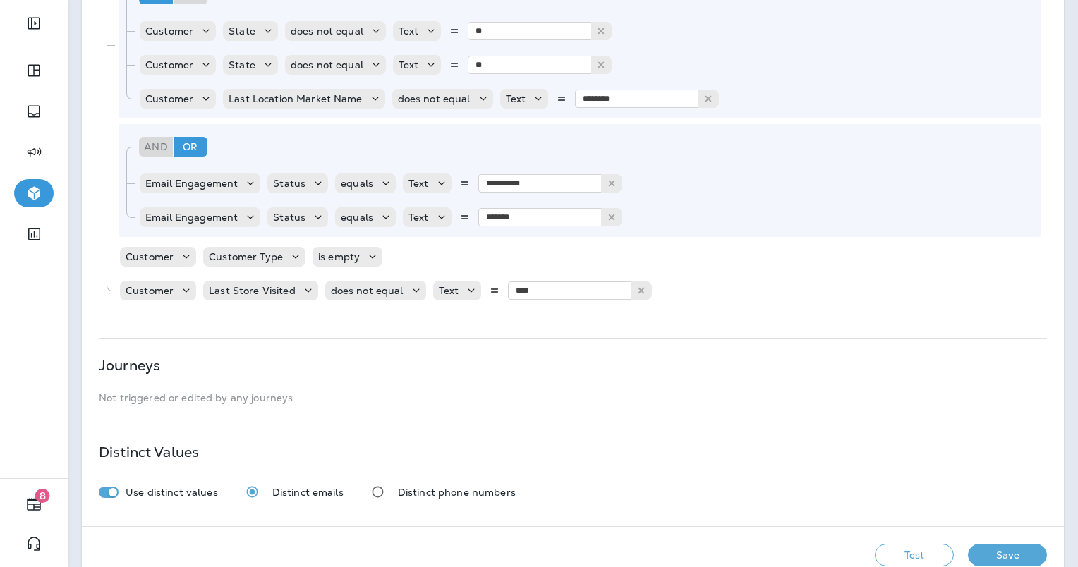
scroll to position [484, 0]
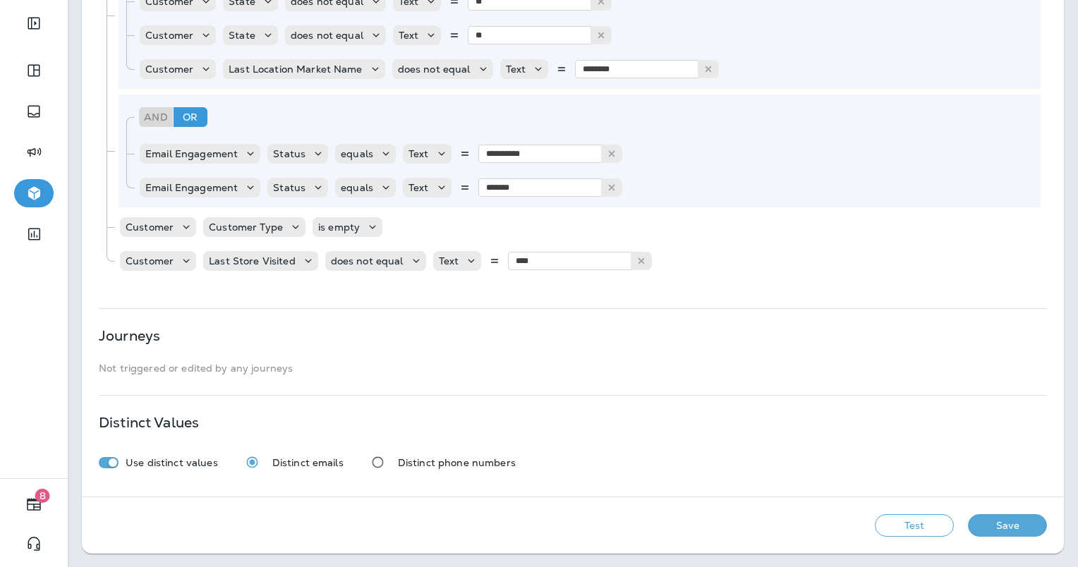
click at [901, 524] on button "Test" at bounding box center [914, 525] width 79 height 23
click at [814, 524] on button "Get Total" at bounding box center [814, 525] width 93 height 23
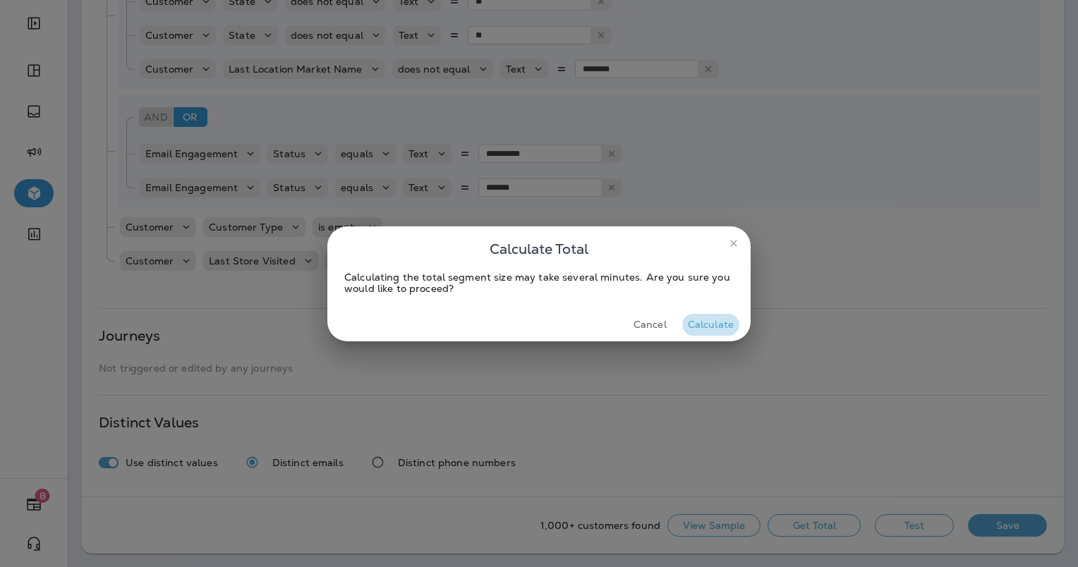
click at [723, 328] on button "Calculate" at bounding box center [710, 325] width 57 height 22
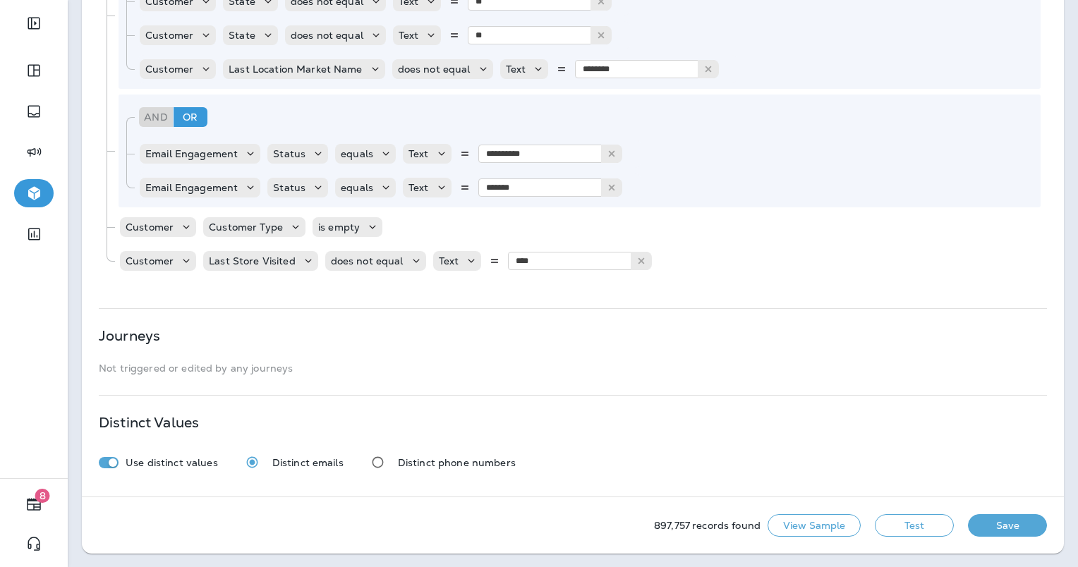
click at [1001, 528] on button "Save" at bounding box center [1007, 525] width 79 height 23
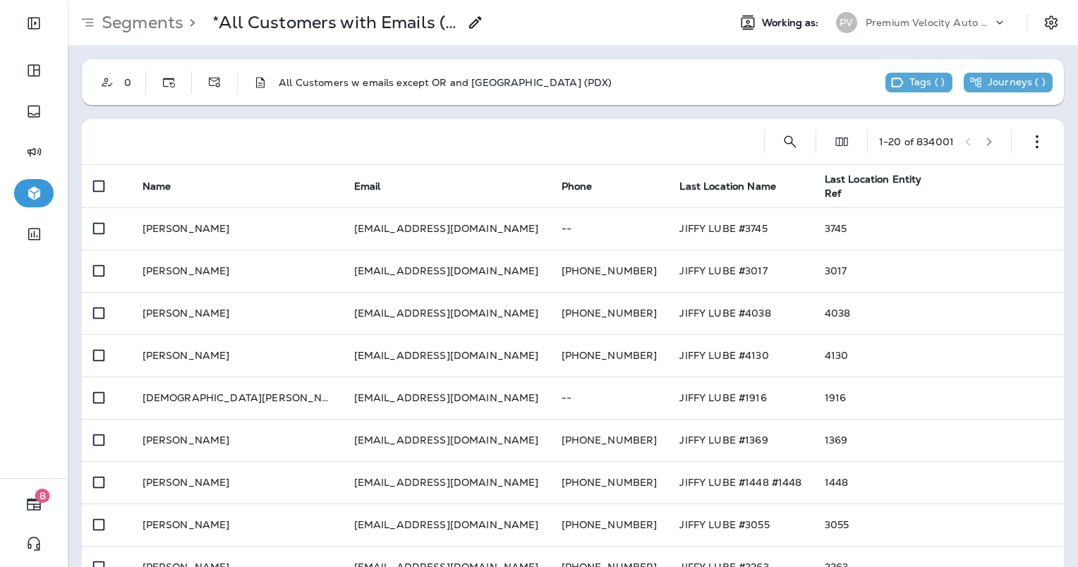
click at [1002, 174] on th at bounding box center [997, 186] width 133 height 42
click at [1023, 138] on button "button" at bounding box center [1037, 142] width 28 height 28
click at [920, 247] on p "Export Customers" at bounding box center [944, 246] width 94 height 11
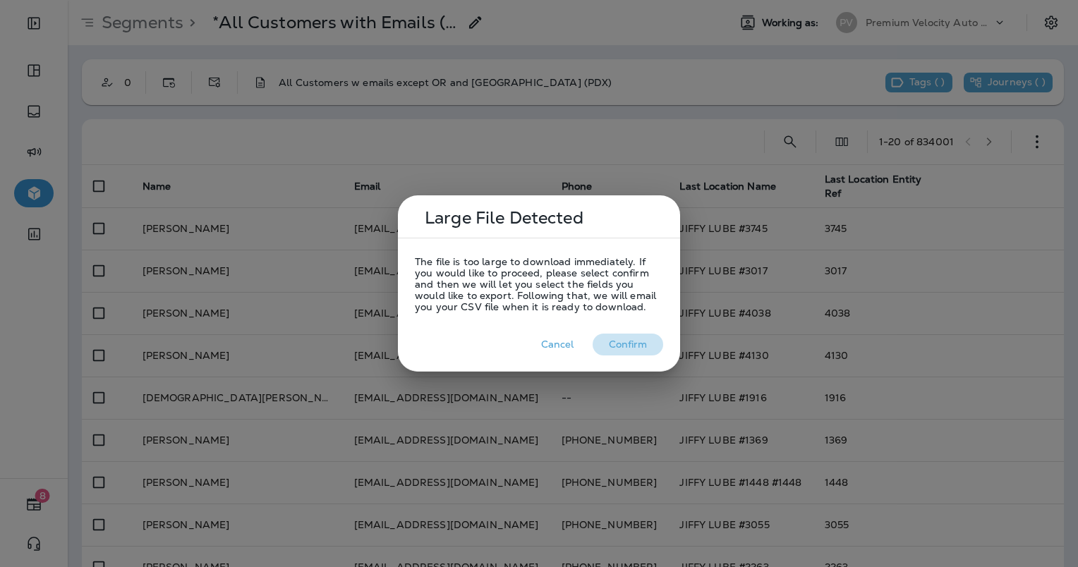
click at [632, 346] on button "Confirm" at bounding box center [628, 345] width 71 height 22
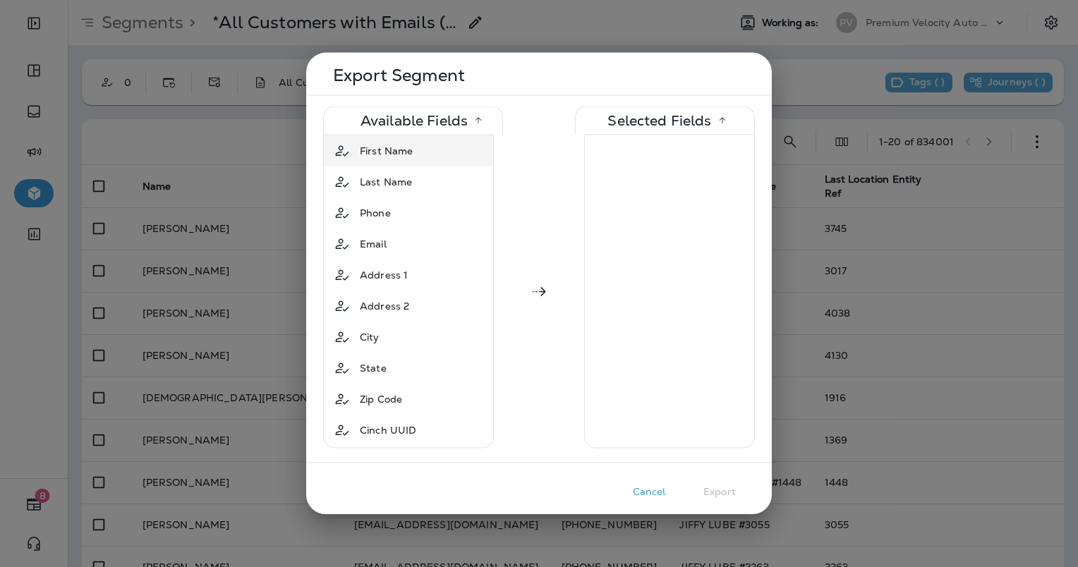
click at [430, 150] on div "First Name" at bounding box center [409, 150] width 164 height 25
click at [430, 150] on div "Last Name" at bounding box center [409, 150] width 164 height 25
click at [430, 150] on div "Phone" at bounding box center [409, 150] width 164 height 25
click at [430, 150] on div "Email" at bounding box center [409, 150] width 164 height 25
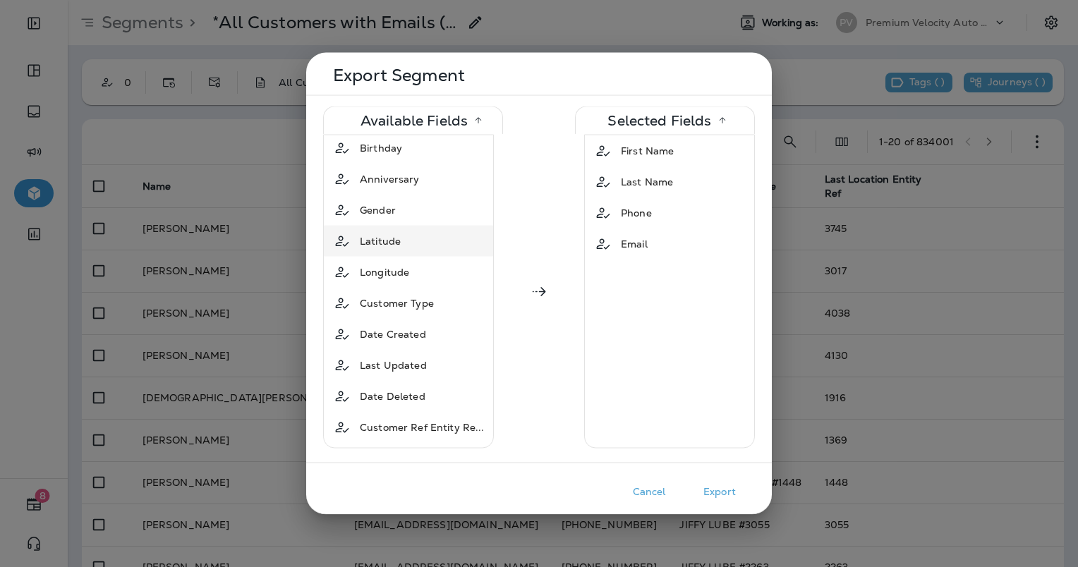
scroll to position [353, 0]
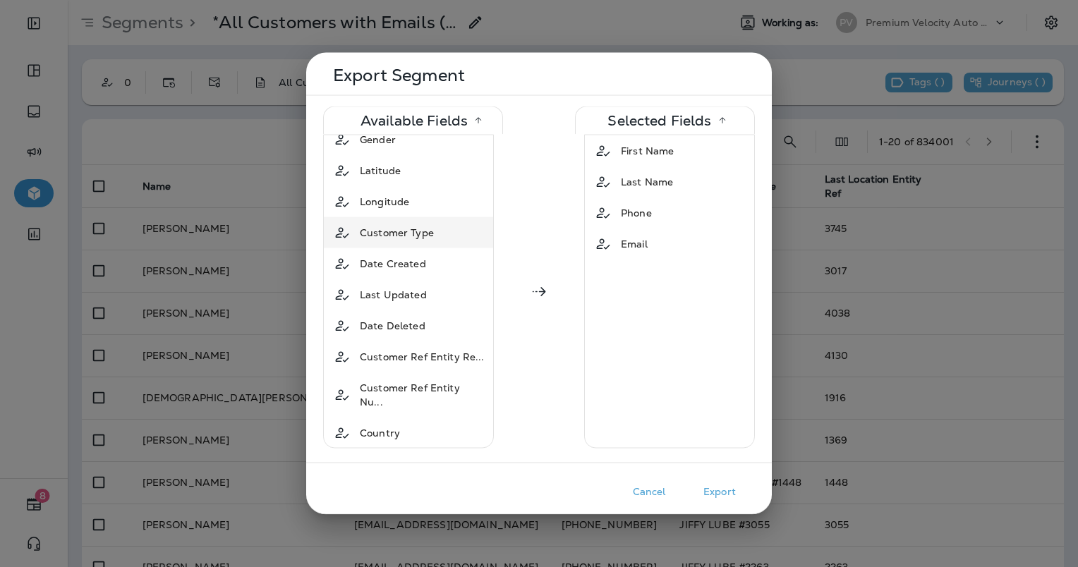
click at [423, 220] on div "Customer Type" at bounding box center [396, 232] width 85 height 25
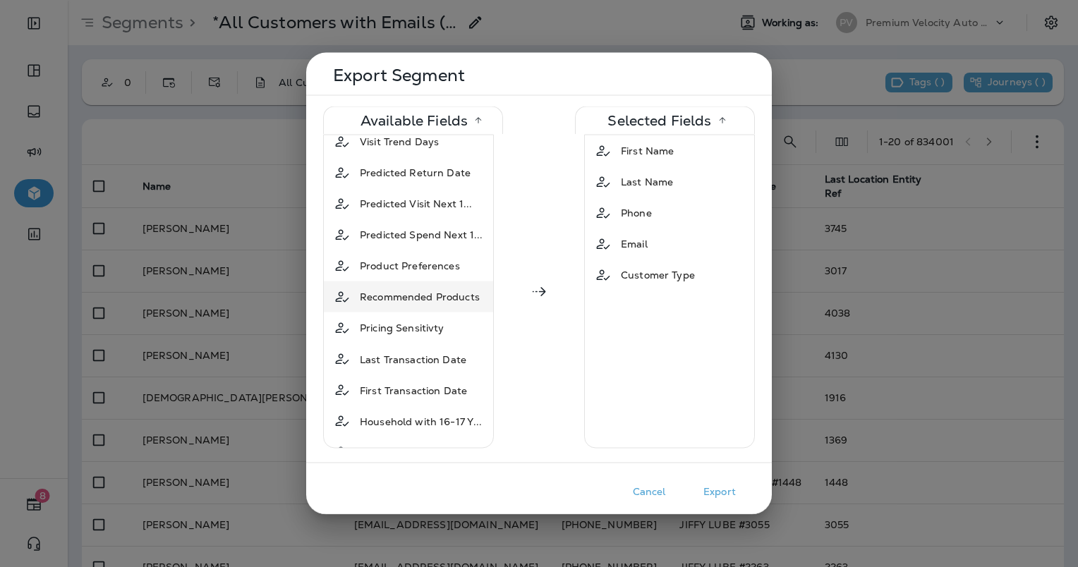
scroll to position [776, 0]
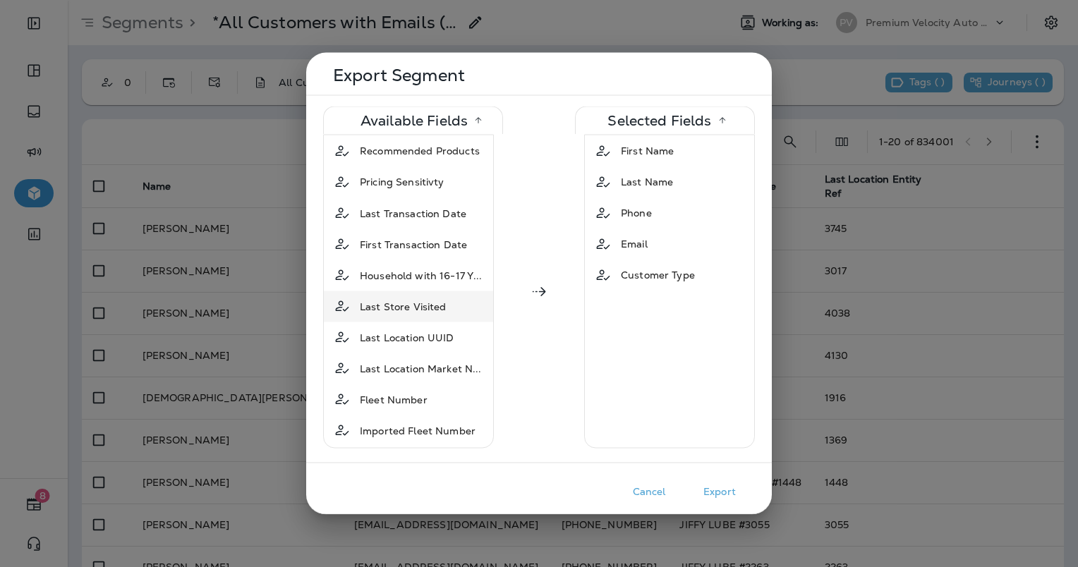
click at [411, 294] on div "Last Store Visited" at bounding box center [403, 306] width 98 height 25
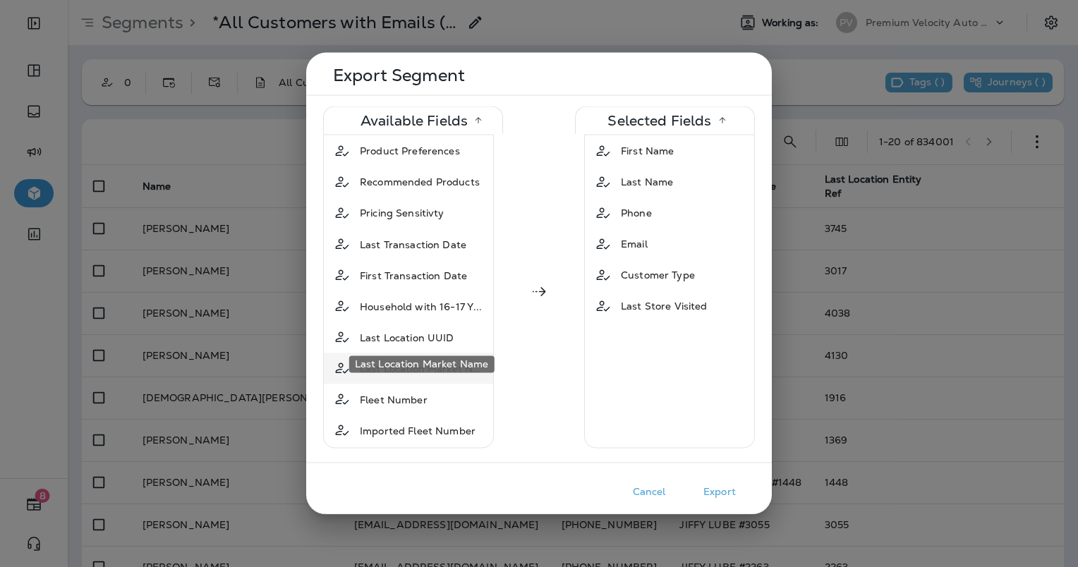
click at [418, 361] on span "Last Location Market N..." at bounding box center [421, 368] width 122 height 14
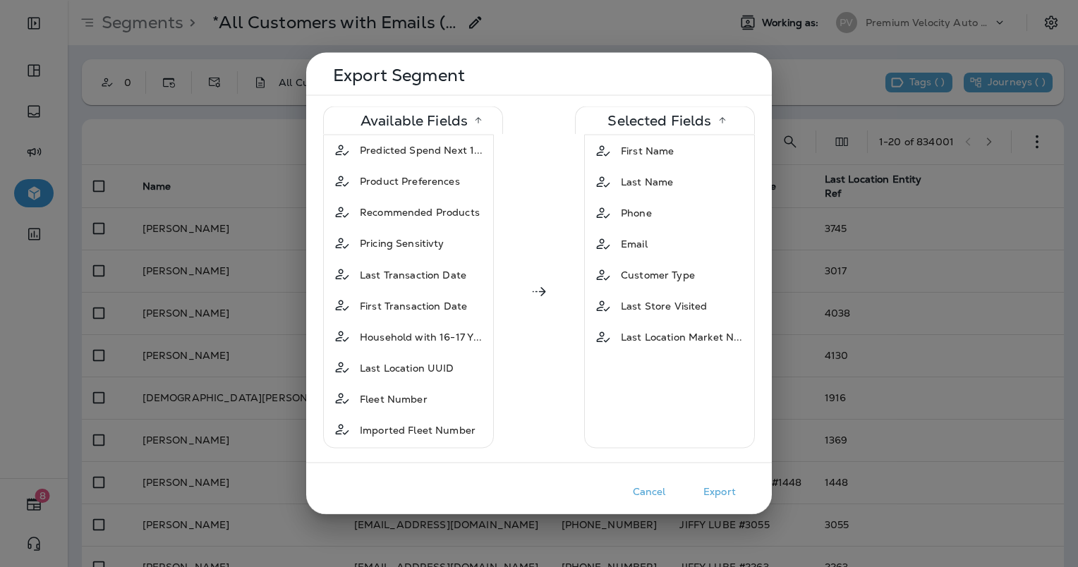
click at [707, 493] on button "Export" at bounding box center [720, 492] width 71 height 22
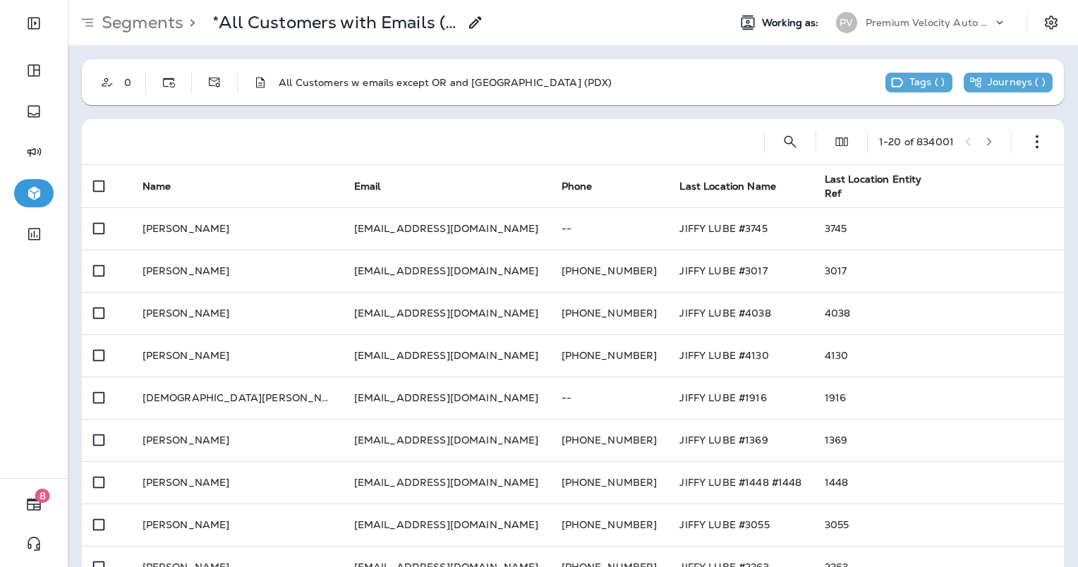
click at [474, 23] on use at bounding box center [475, 22] width 12 height 12
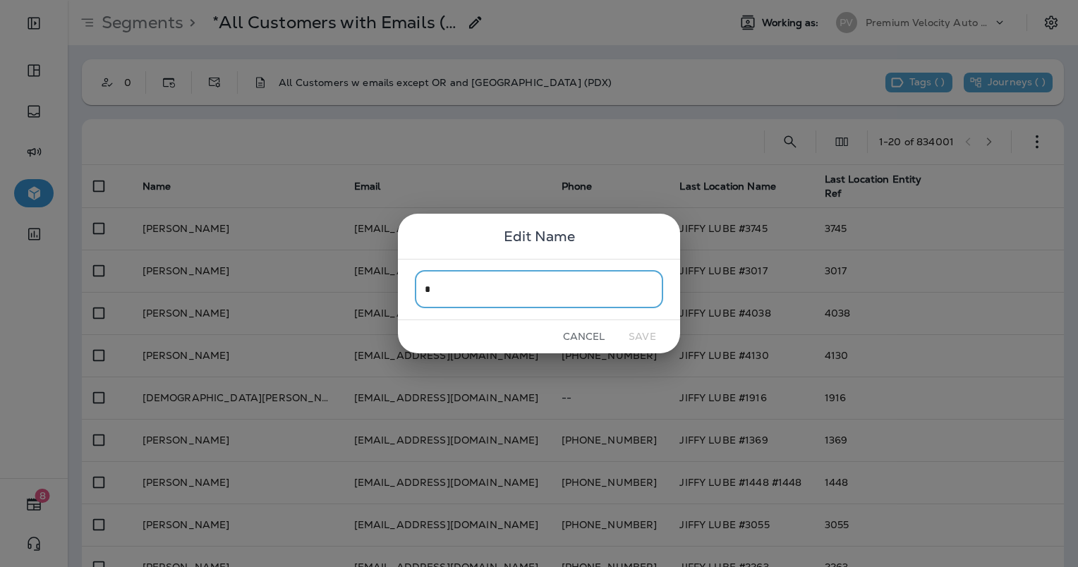
scroll to position [0, 0]
type input "**********"
click at [646, 336] on button "Save" at bounding box center [642, 337] width 53 height 22
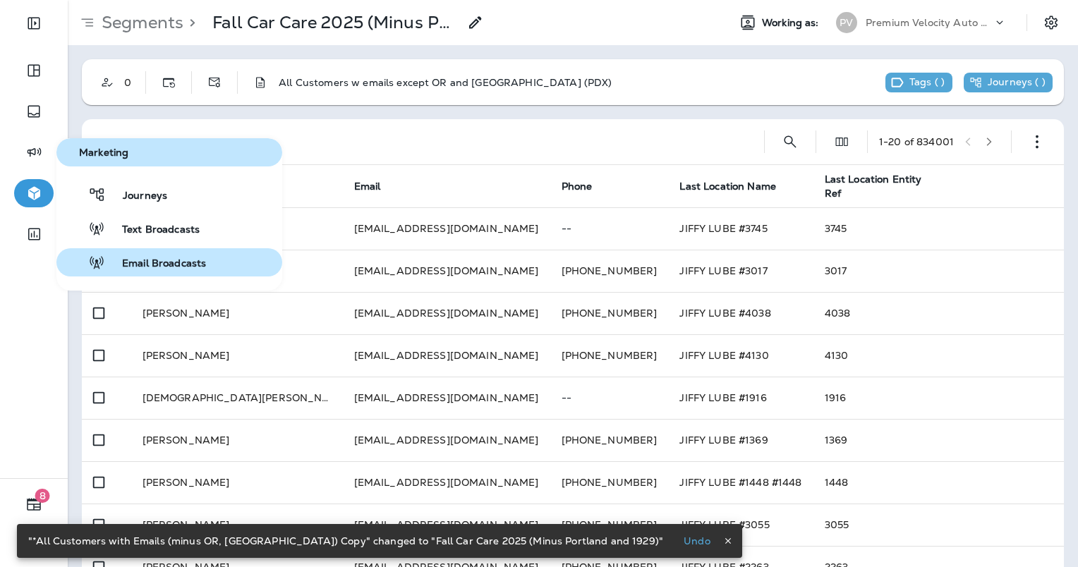
click at [148, 265] on span "Email Broadcasts" at bounding box center [155, 264] width 101 height 13
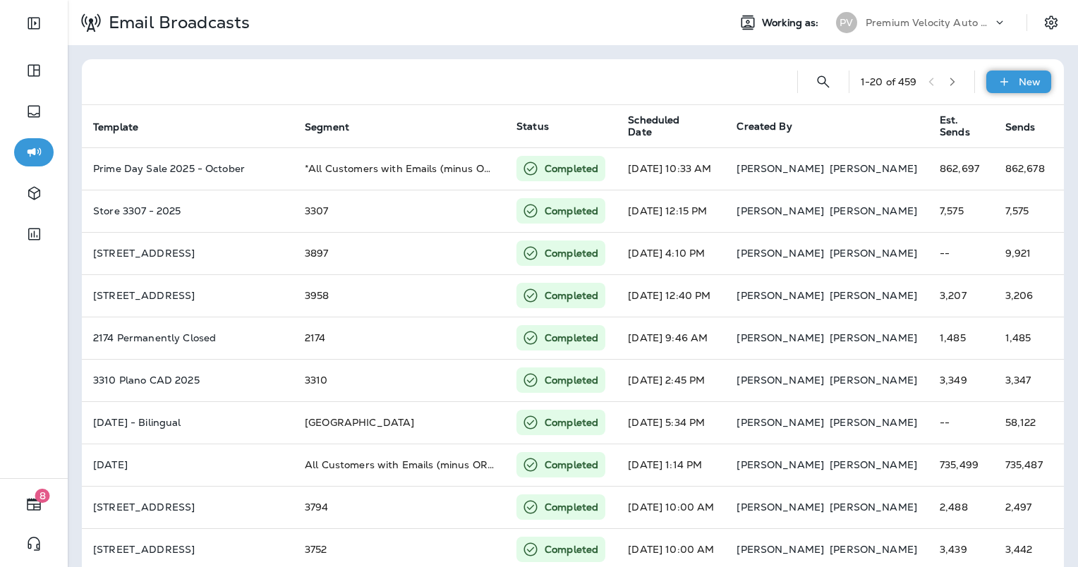
click at [1007, 80] on div "New" at bounding box center [1019, 82] width 65 height 23
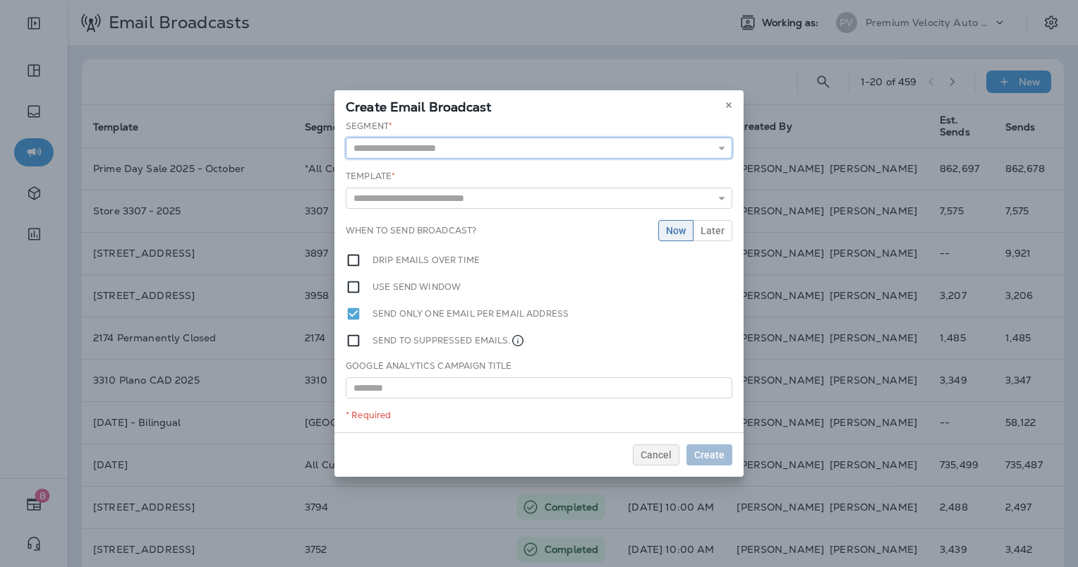
click at [557, 152] on input "text" at bounding box center [539, 148] width 387 height 21
type input "**********"
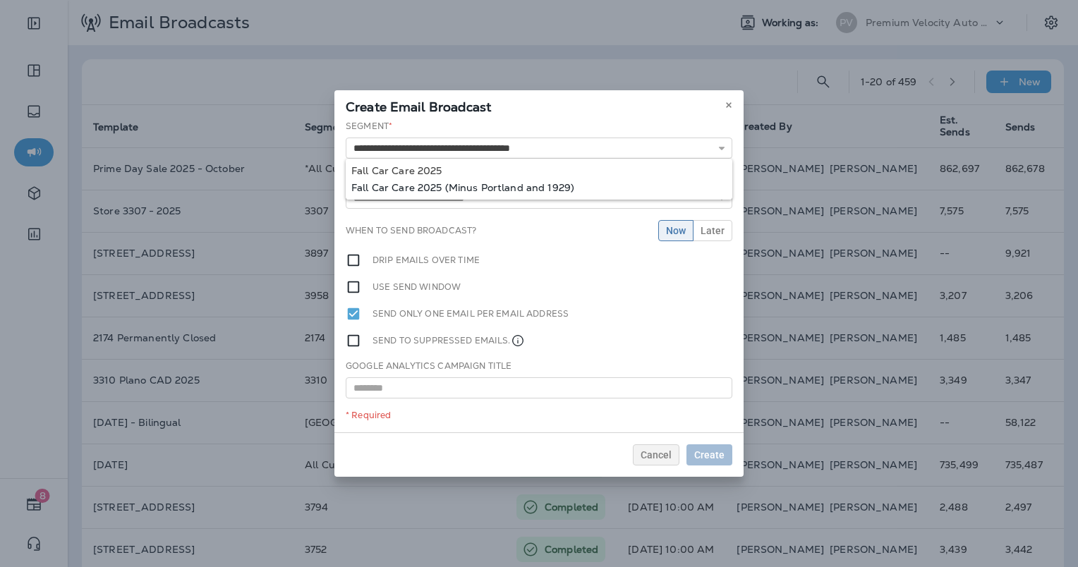
click at [521, 180] on div "**********" at bounding box center [538, 276] width 409 height 313
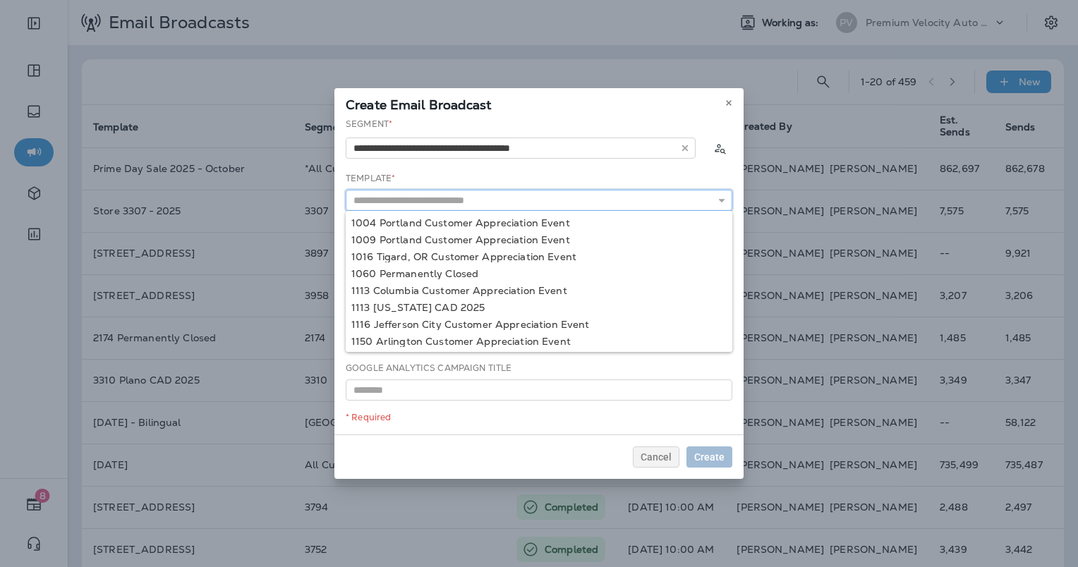
click at [508, 208] on input "text" at bounding box center [539, 200] width 387 height 21
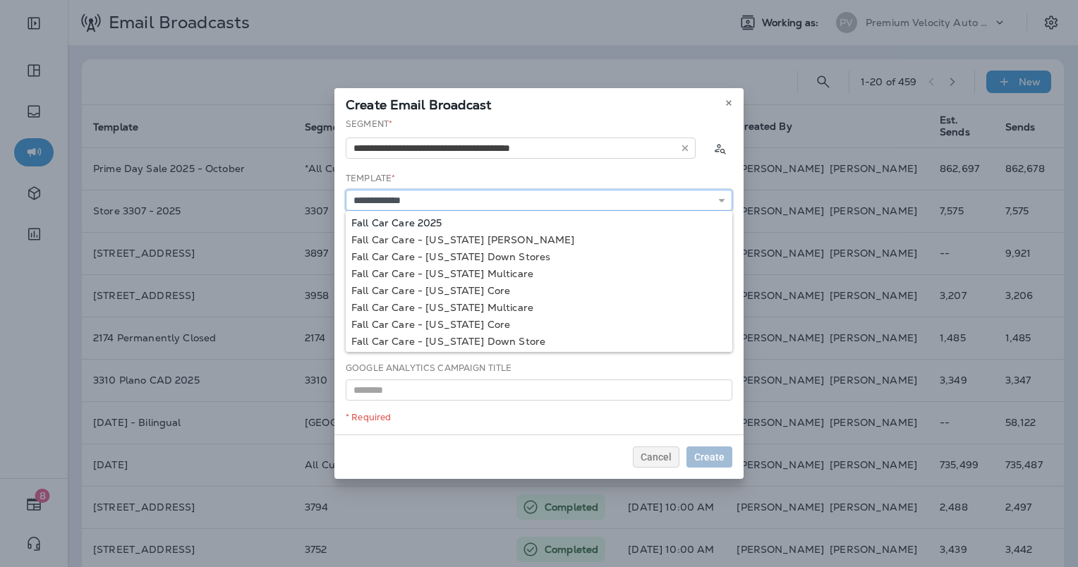
type input "**********"
click at [417, 225] on div "**********" at bounding box center [538, 276] width 409 height 317
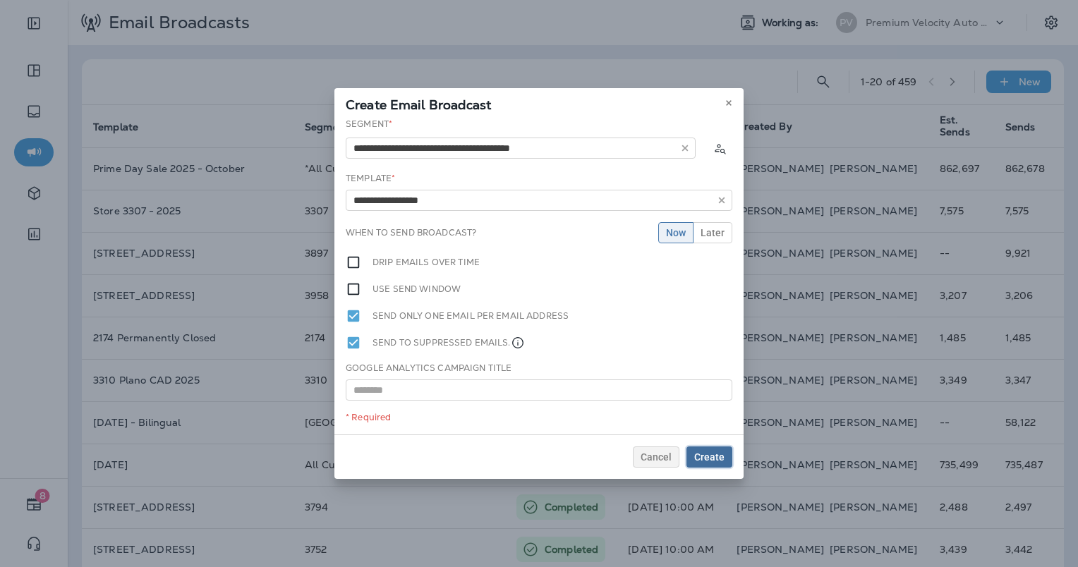
click at [701, 457] on span "Create" at bounding box center [709, 457] width 30 height 10
